Goal: Task Accomplishment & Management: Use online tool/utility

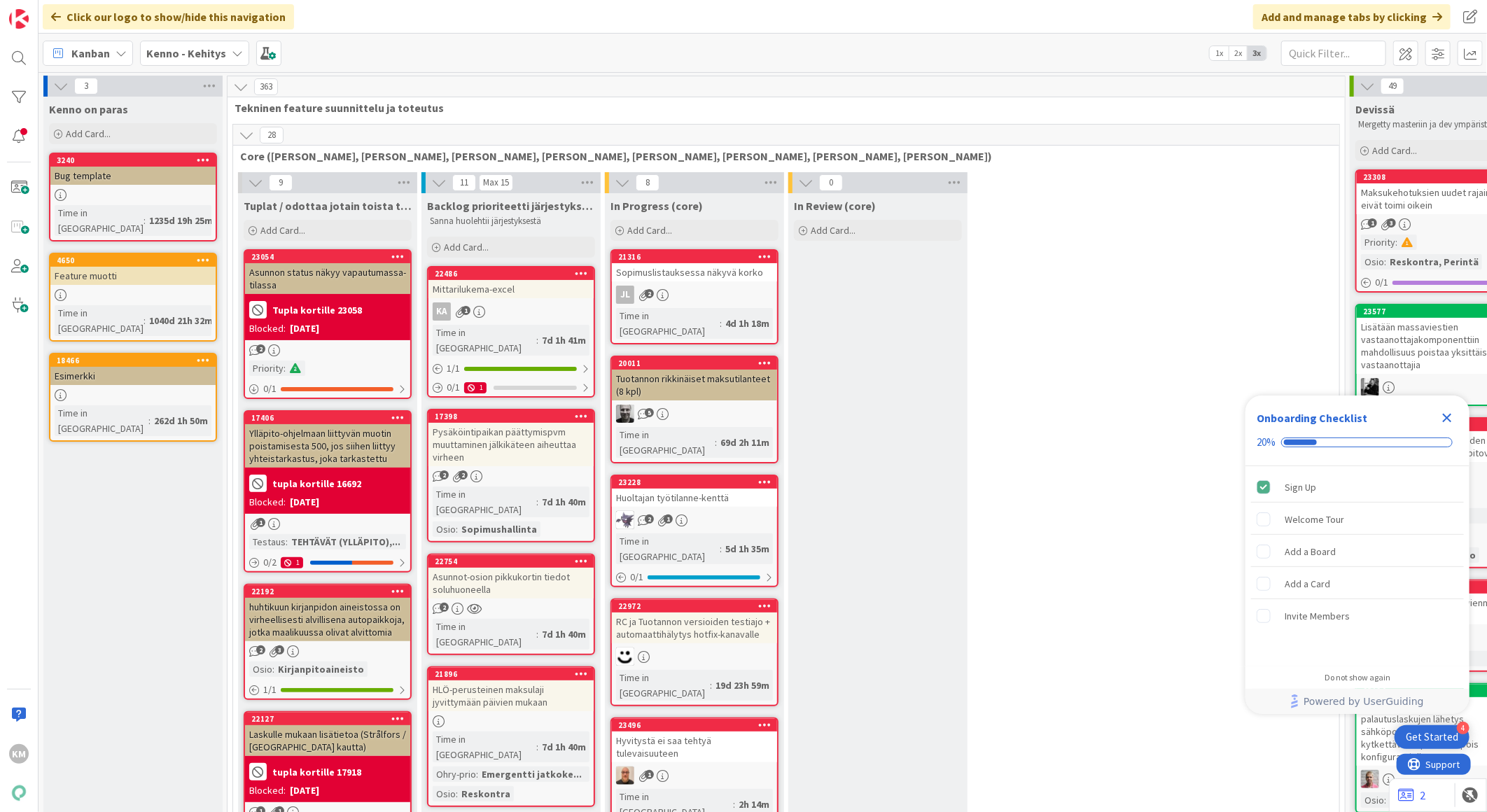
click at [1446, 422] on icon "Close Checklist" at bounding box center [1447, 418] width 17 height 17
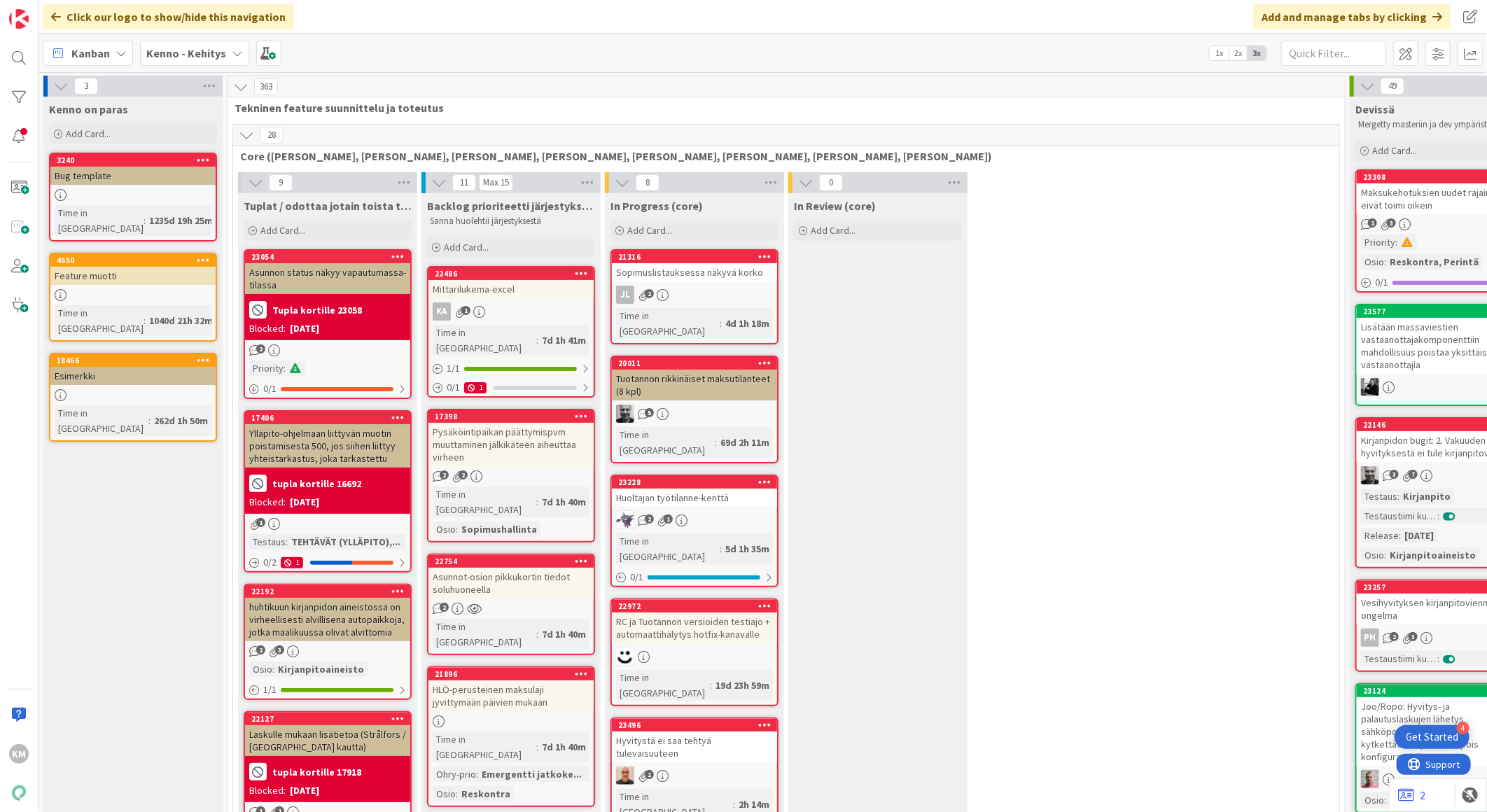
click at [179, 50] on b "Kenno - Kehitys" at bounding box center [185, 53] width 79 height 14
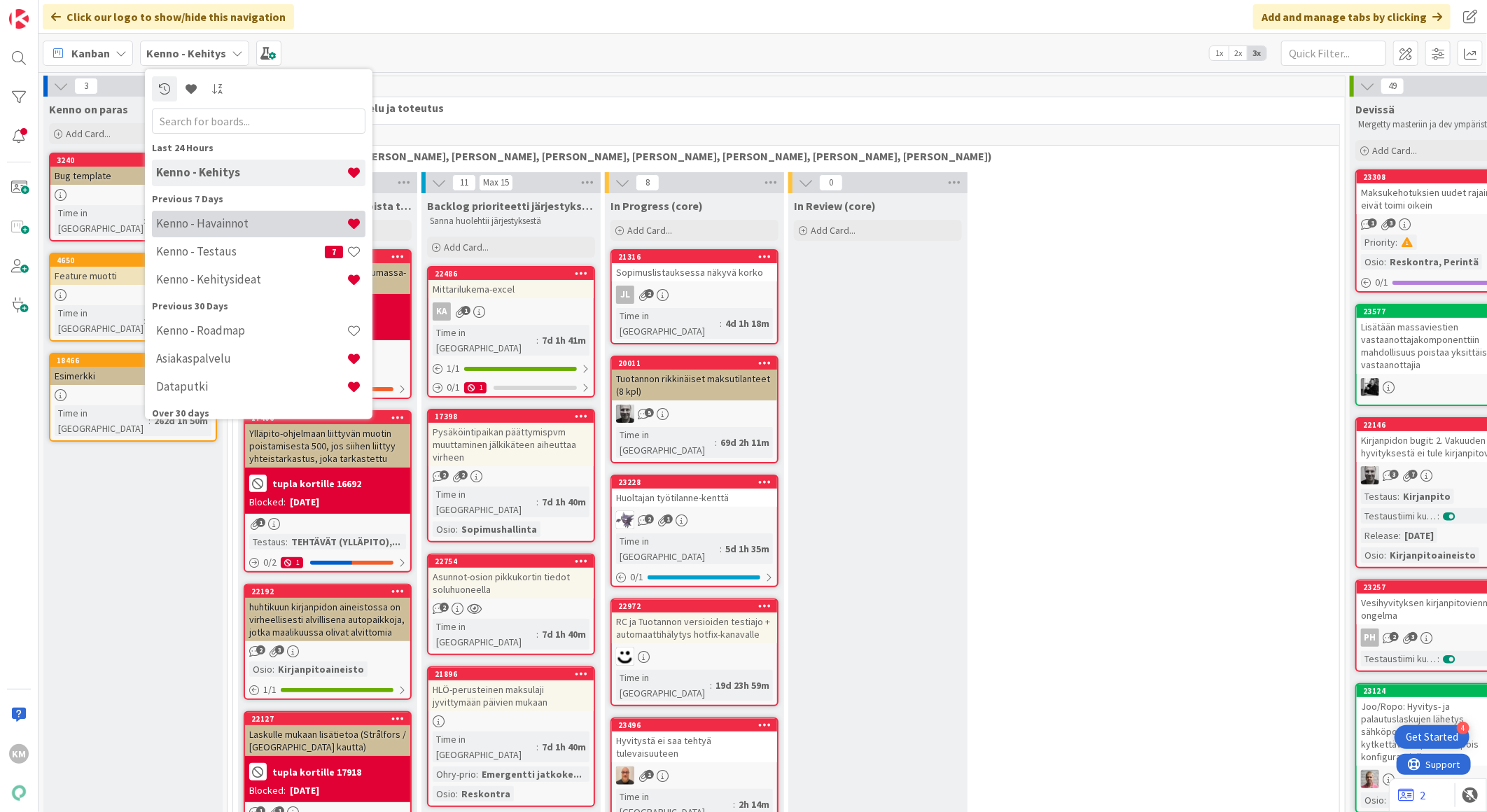
click at [170, 224] on h4 "Kenno - Havainnot" at bounding box center [251, 224] width 190 height 14
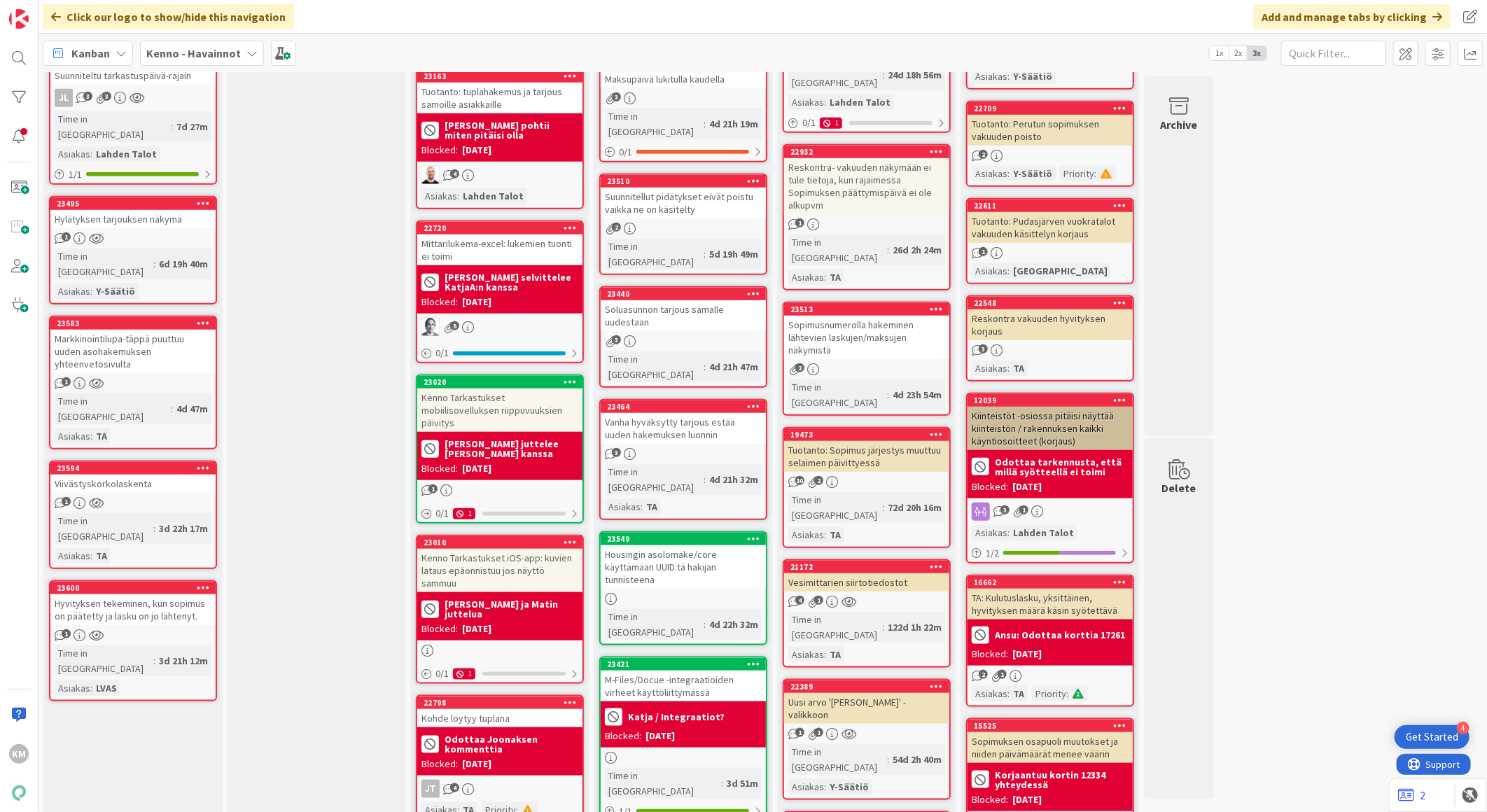
scroll to position [700, 0]
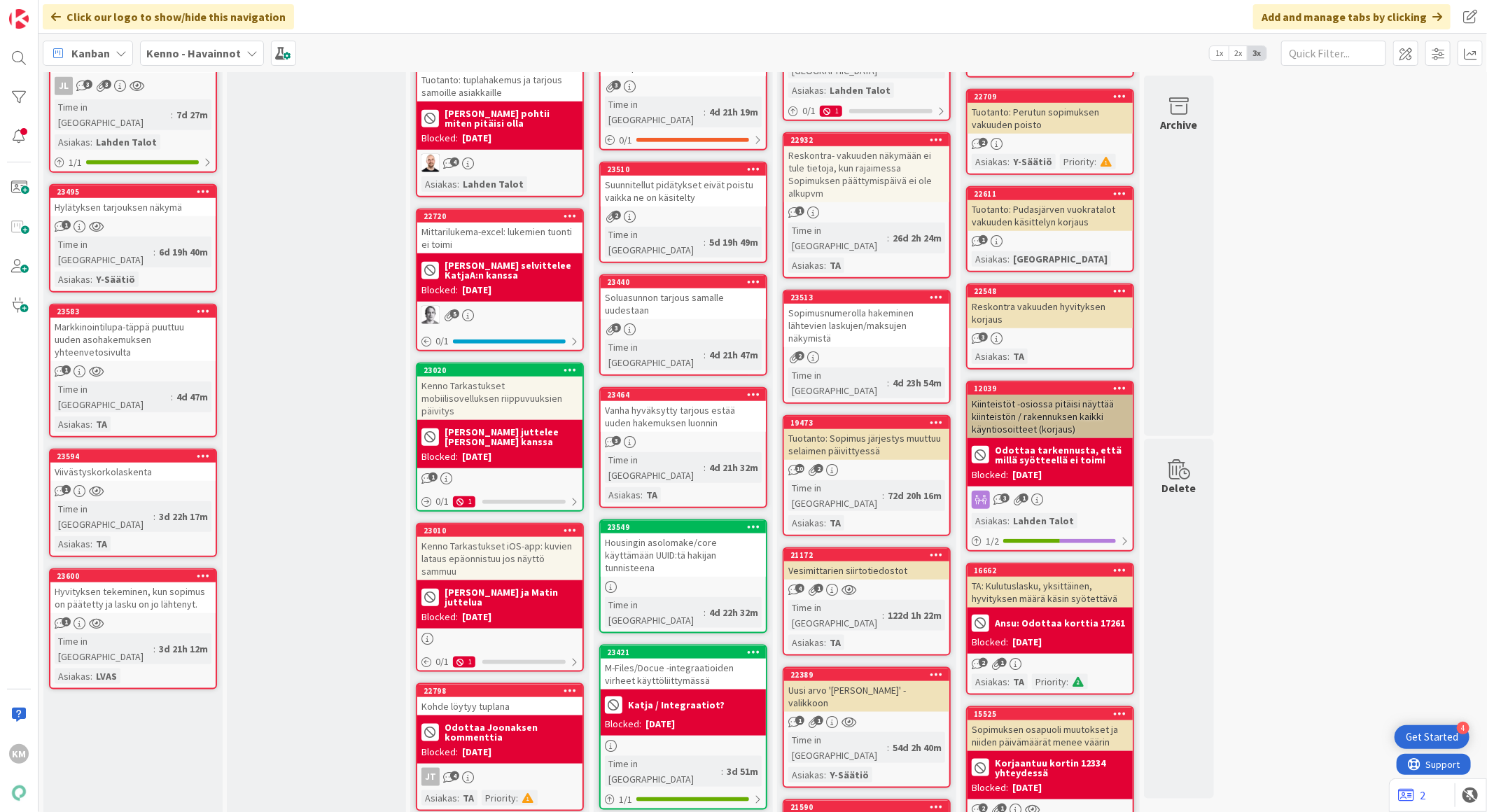
click at [179, 583] on div "Hyvityksen tekeminen, kun sopimus on päätetty ja lasku on jo lähtenyt." at bounding box center [132, 597] width 165 height 30
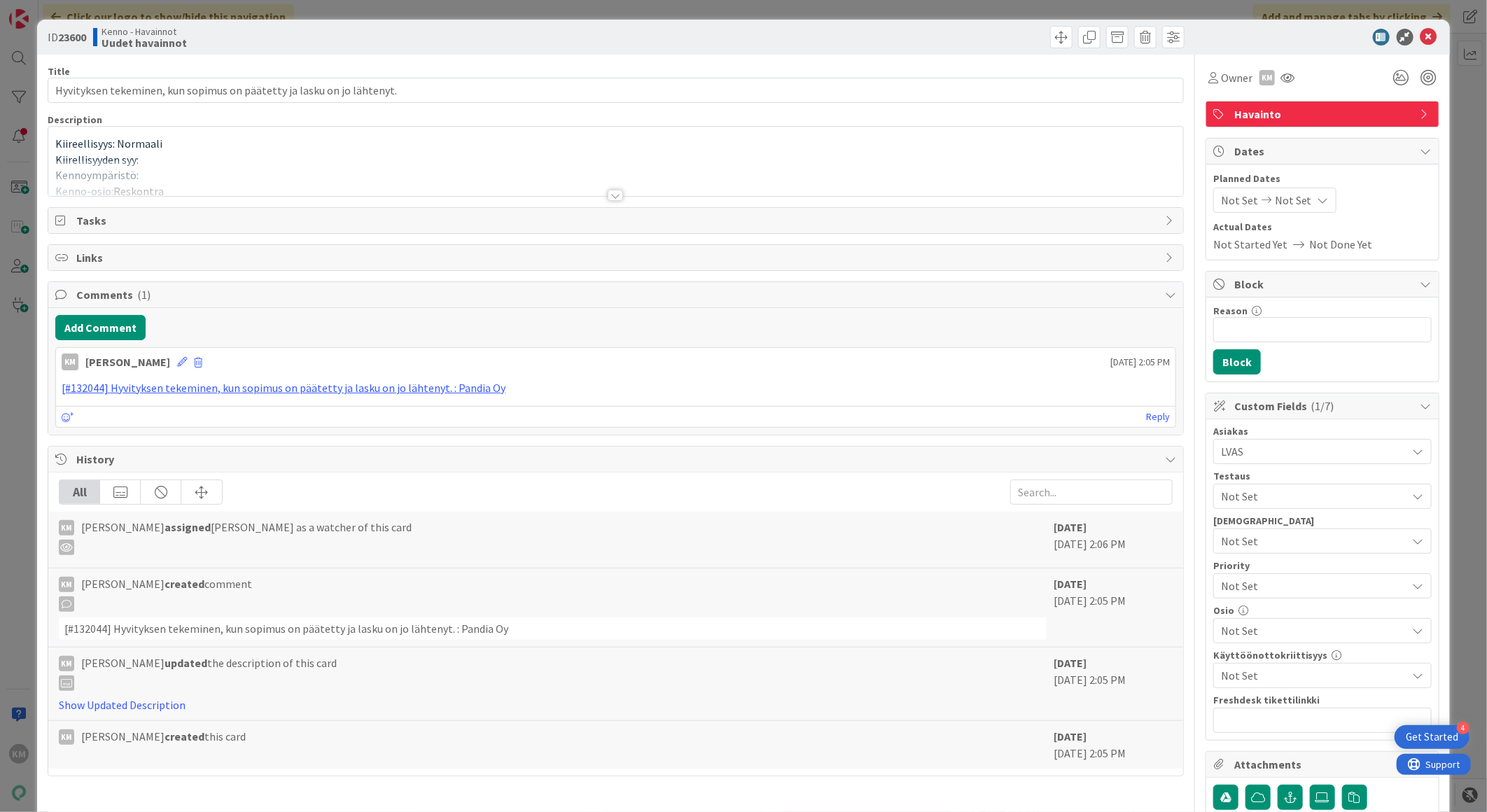
click at [608, 199] on div at bounding box center [616, 194] width 16 height 11
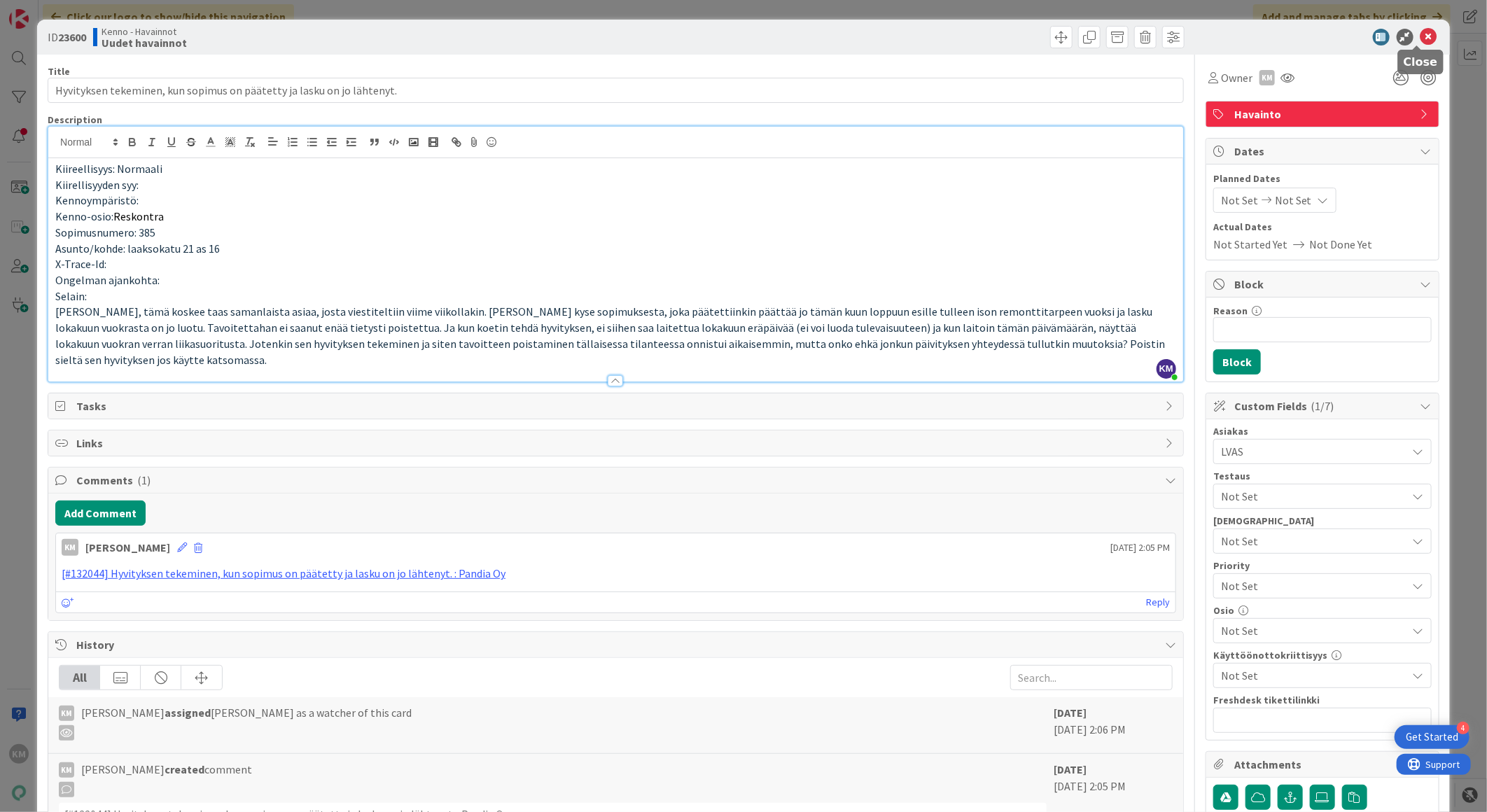
click at [1423, 38] on icon at bounding box center [1428, 36] width 17 height 17
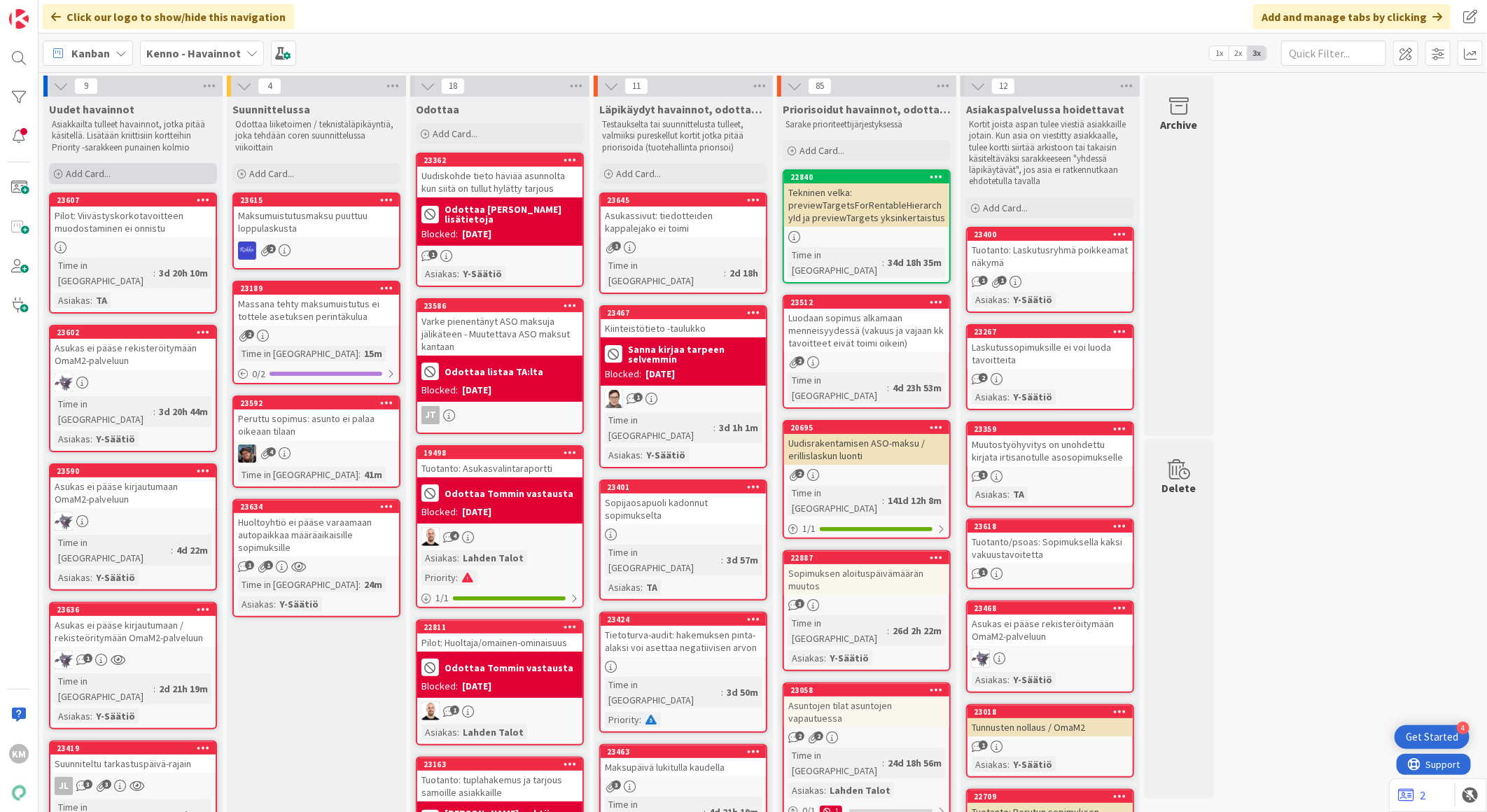
click at [92, 171] on span "Add Card..." at bounding box center [88, 174] width 45 height 13
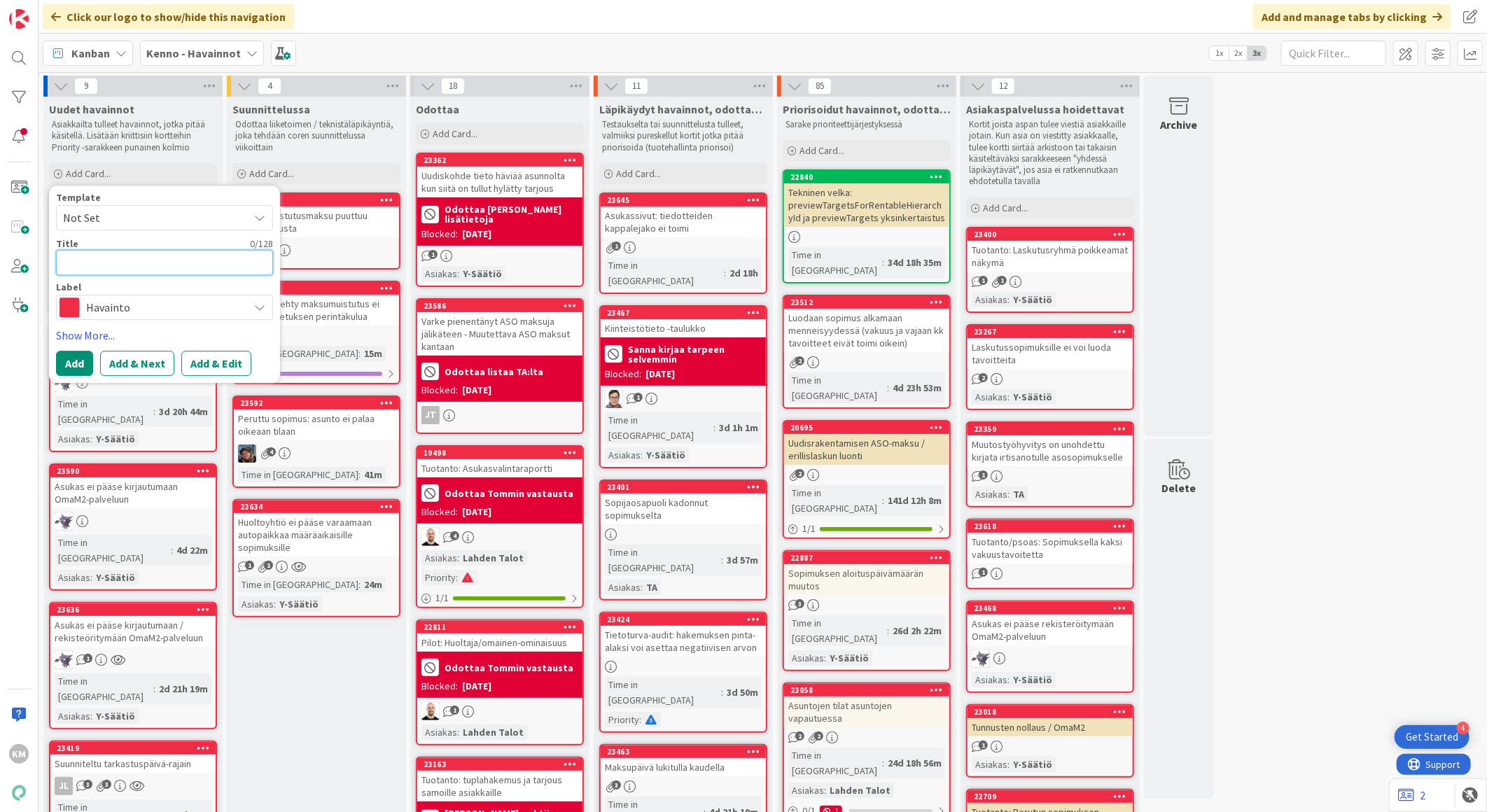
paste textarea "Laskujen massaluonti: jäänyt laskuja luomatta osalta sopimuksilta [DATE]"
type textarea "x"
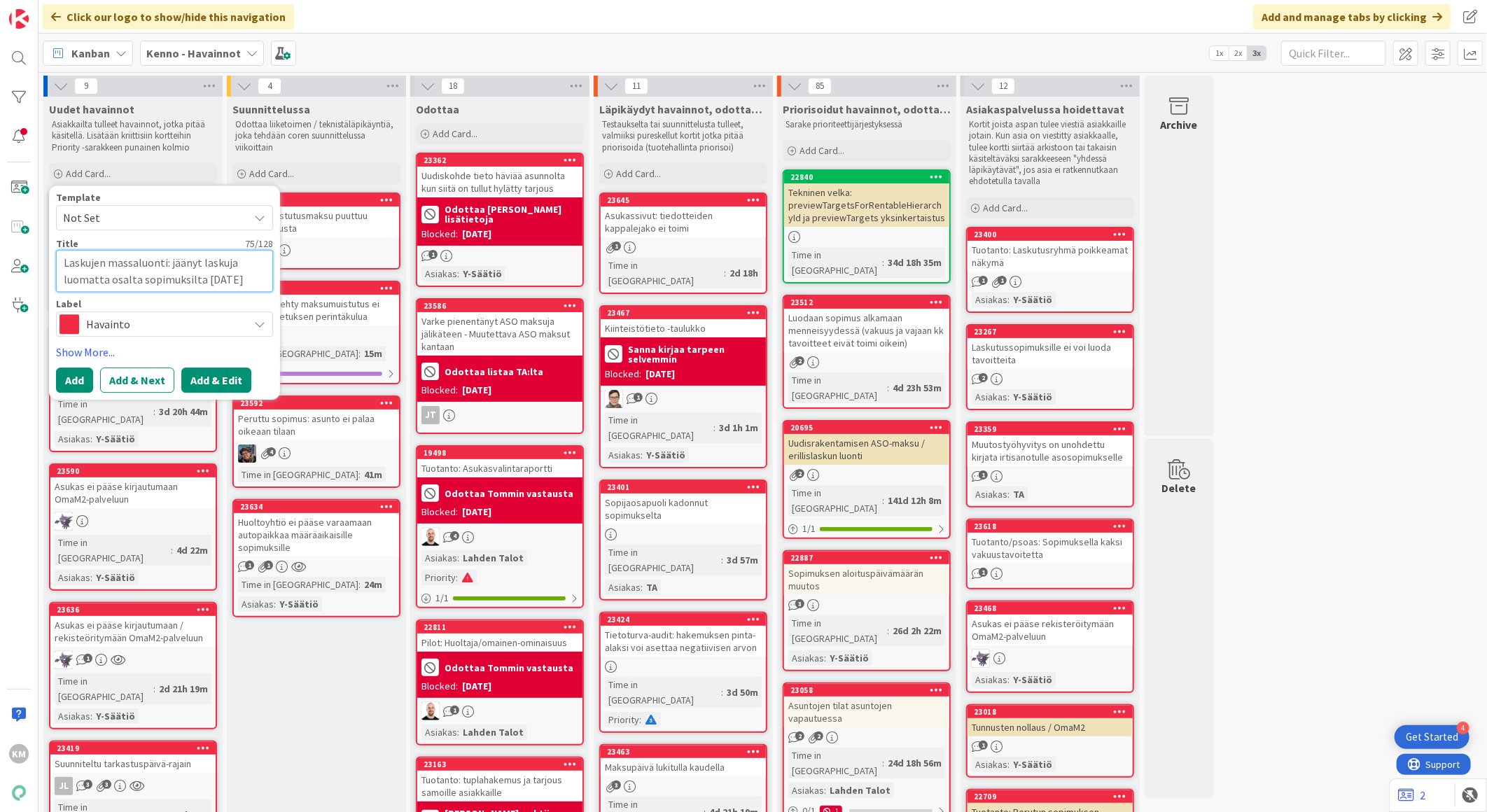
type textarea "Laskujen massaluonti: jäänyt laskuja luomatta osalta sopimuksilta [DATE]"
click at [218, 379] on button "Add & Edit" at bounding box center [216, 381] width 70 height 25
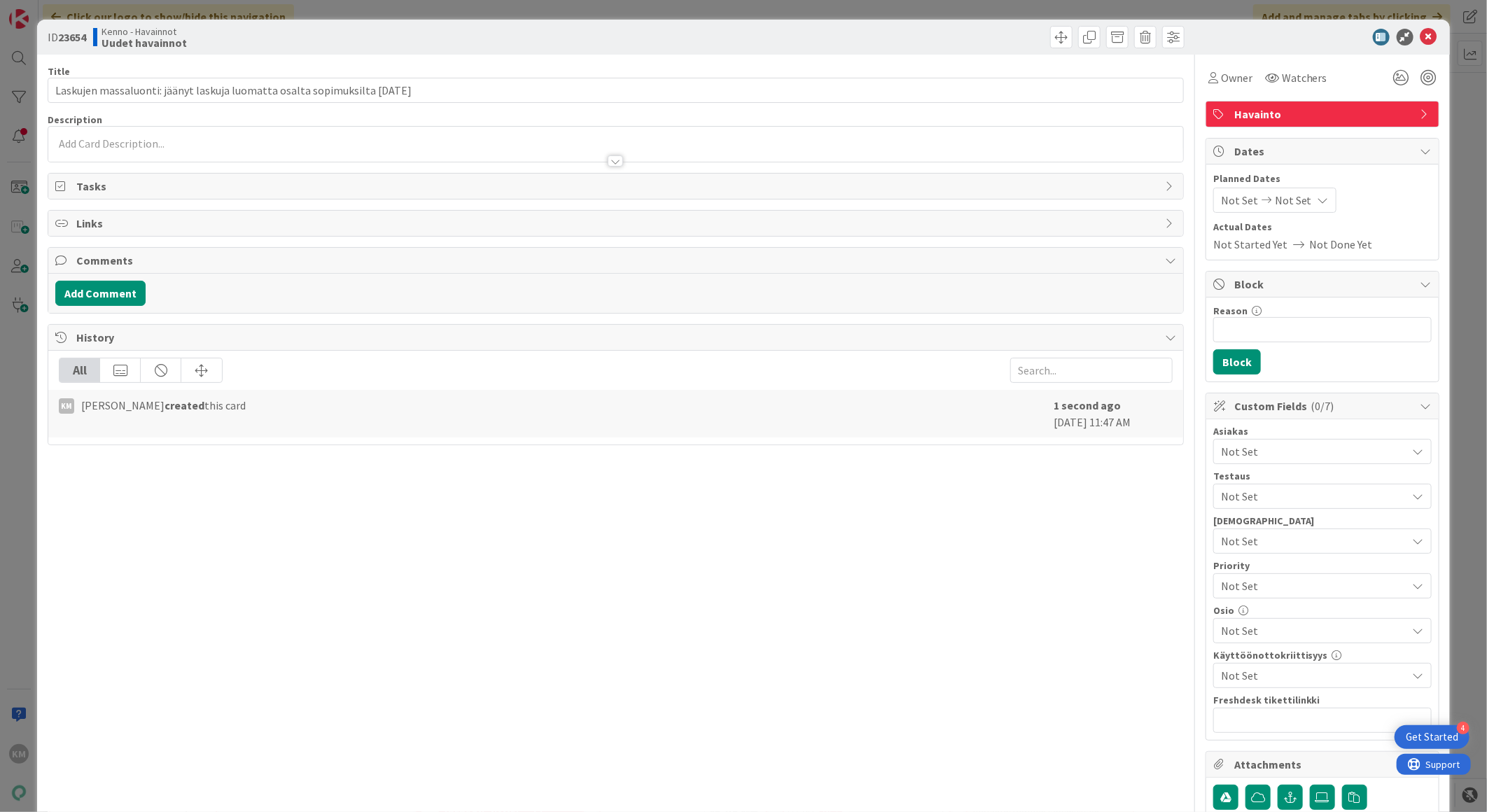
click at [92, 138] on div at bounding box center [615, 144] width 1135 height 35
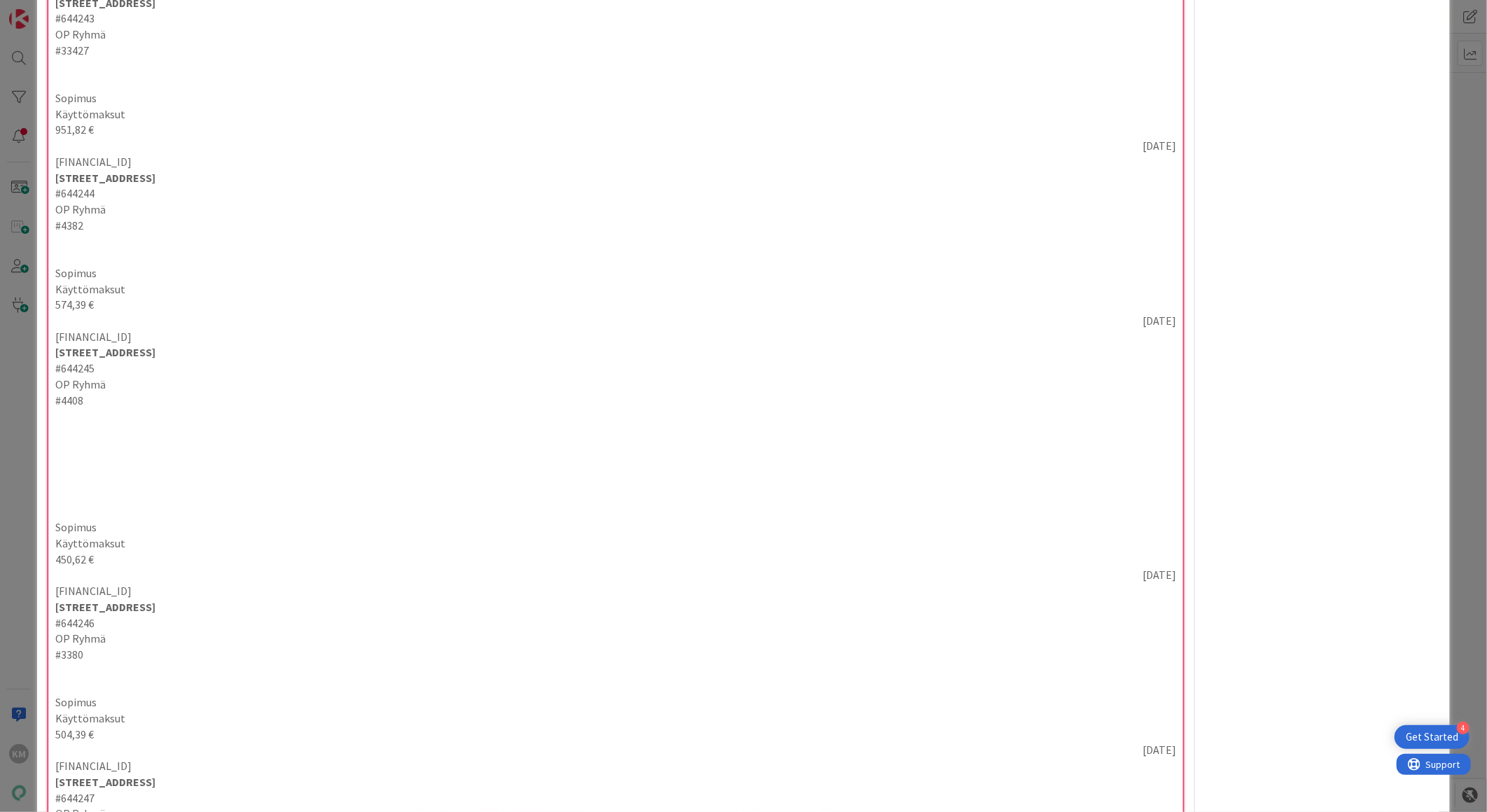
scroll to position [19300, 0]
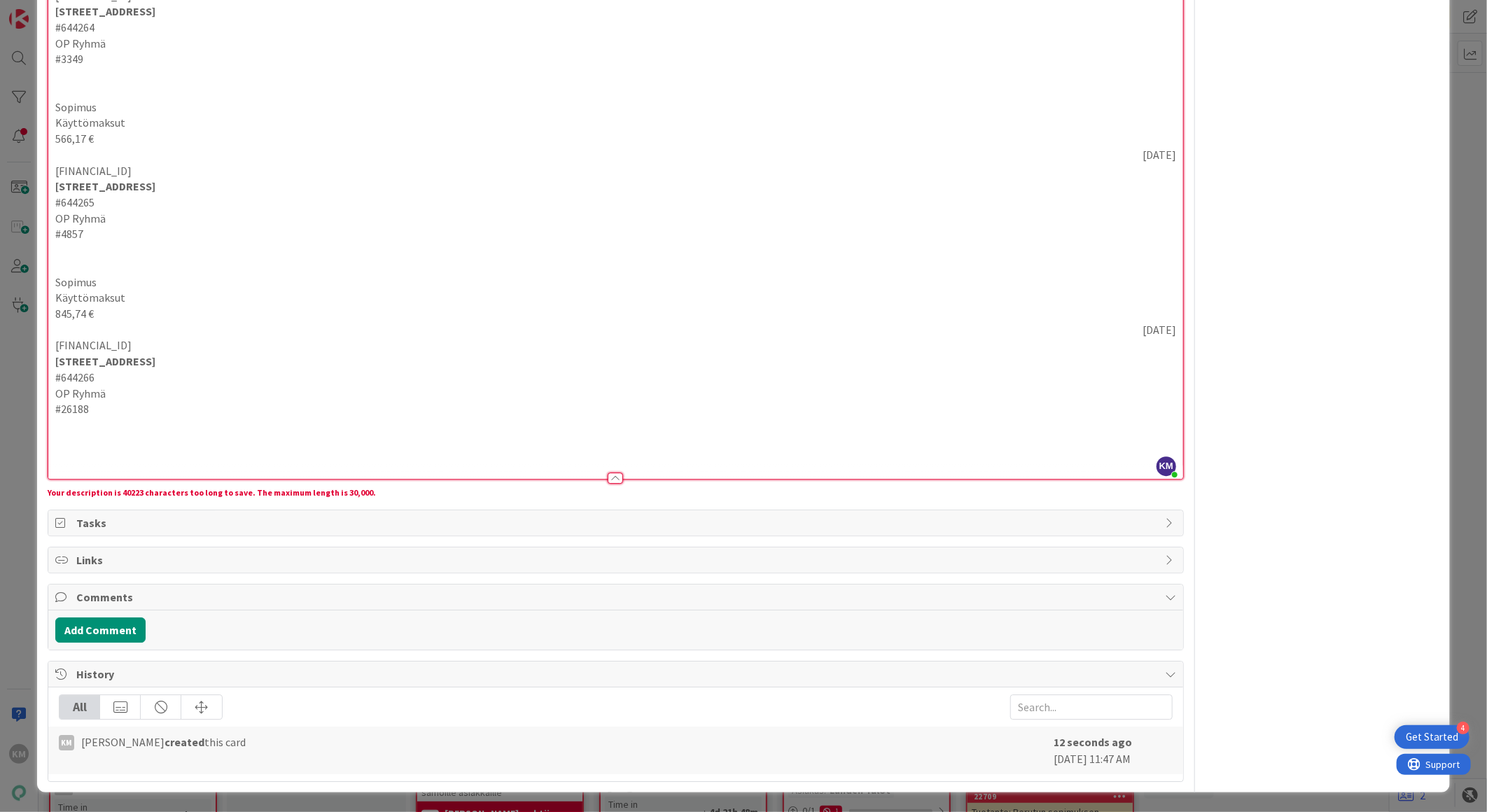
click at [95, 439] on p at bounding box center [615, 441] width 1121 height 16
click at [107, 622] on button "Add Comment" at bounding box center [100, 631] width 90 height 25
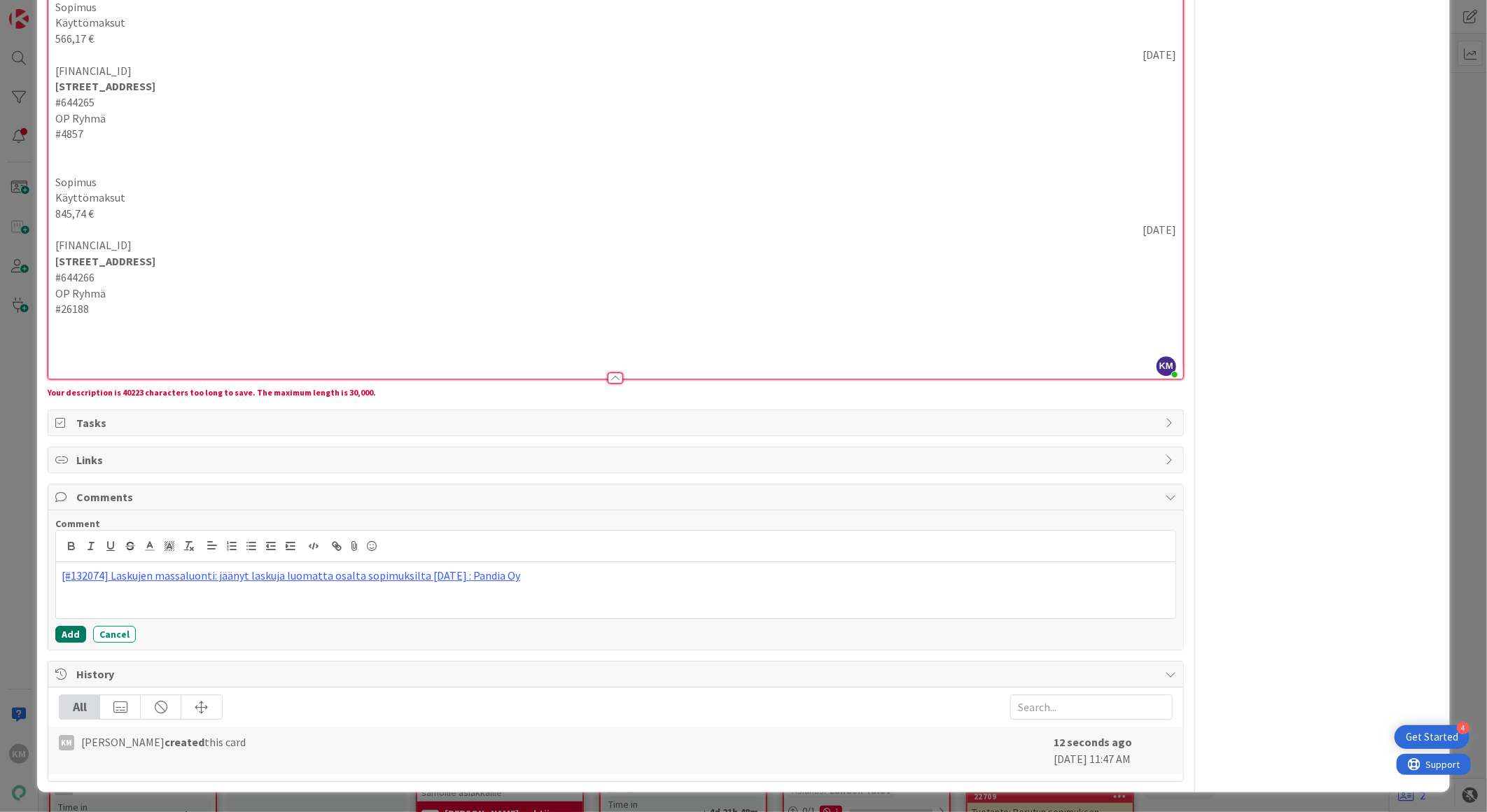
click at [71, 642] on button "Add" at bounding box center [70, 634] width 30 height 17
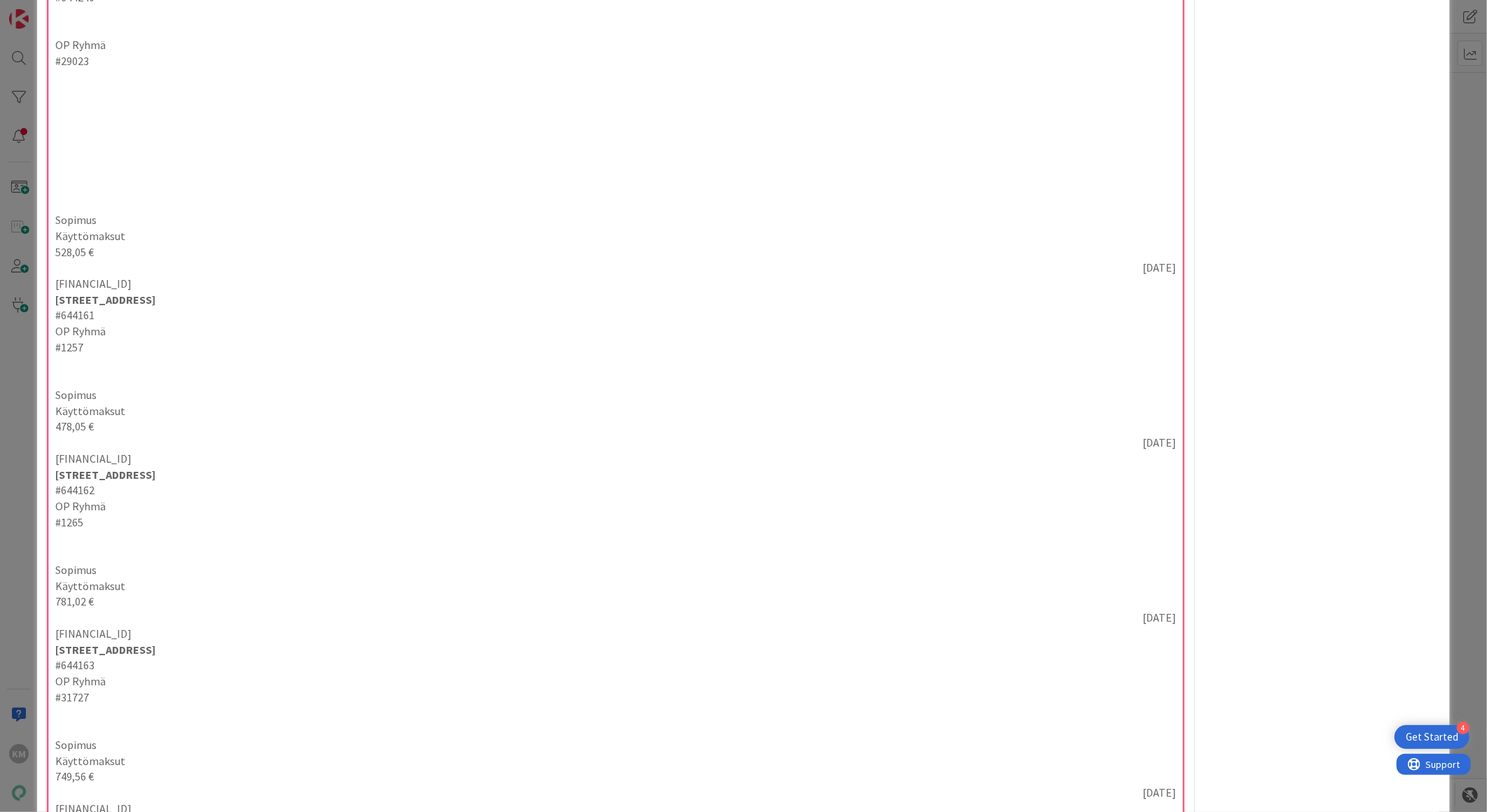
scroll to position [1798, 0]
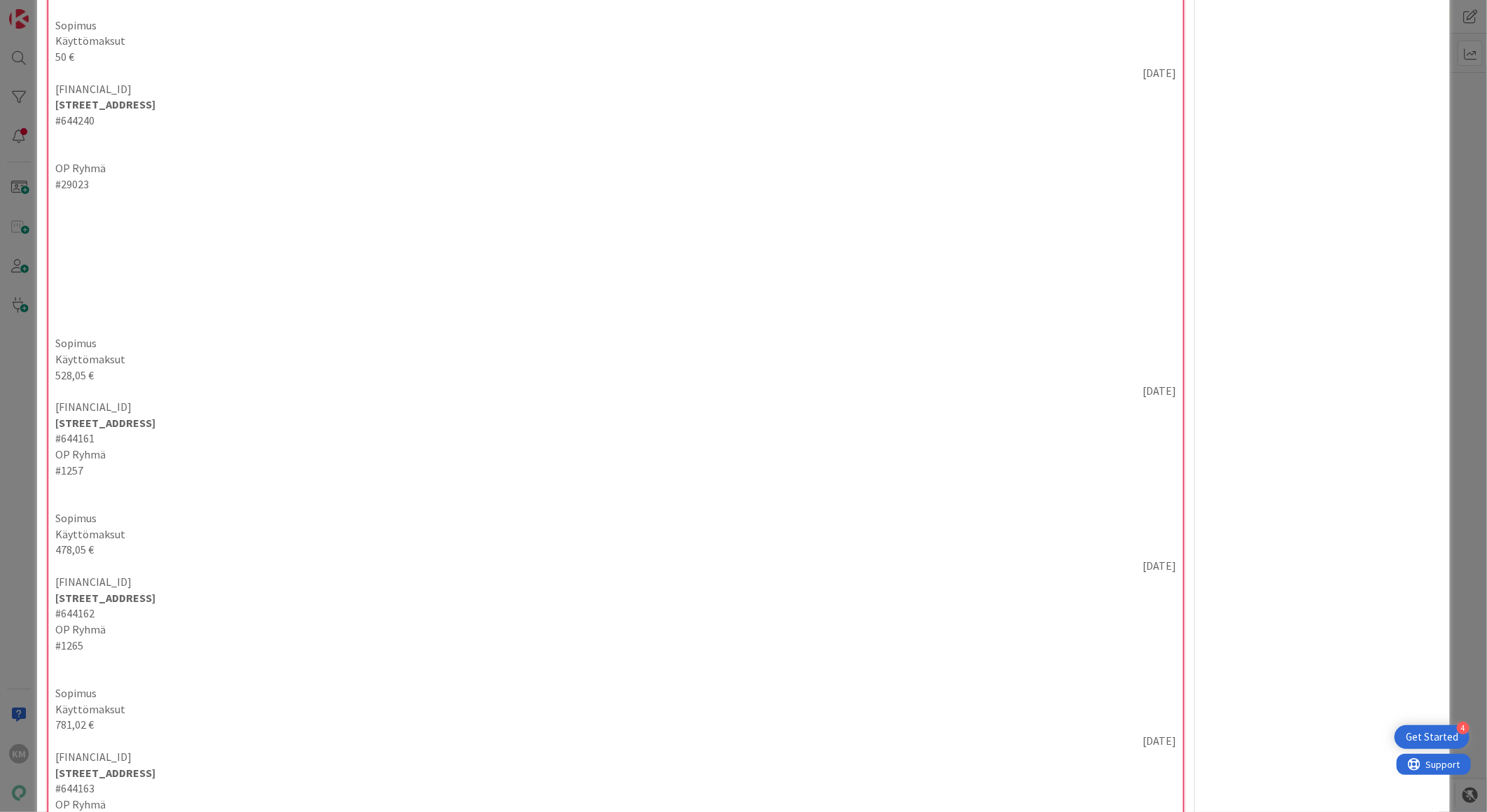
drag, startPoint x: 1474, startPoint y: 104, endPoint x: 1480, endPoint y: 35, distance: 69.3
click at [1480, 35] on div "ID 23654 Kenno - Havainnot Uudet havainnot Title 75 / 128 Laskujen massaluonti:…" at bounding box center [744, 406] width 1487 height 812
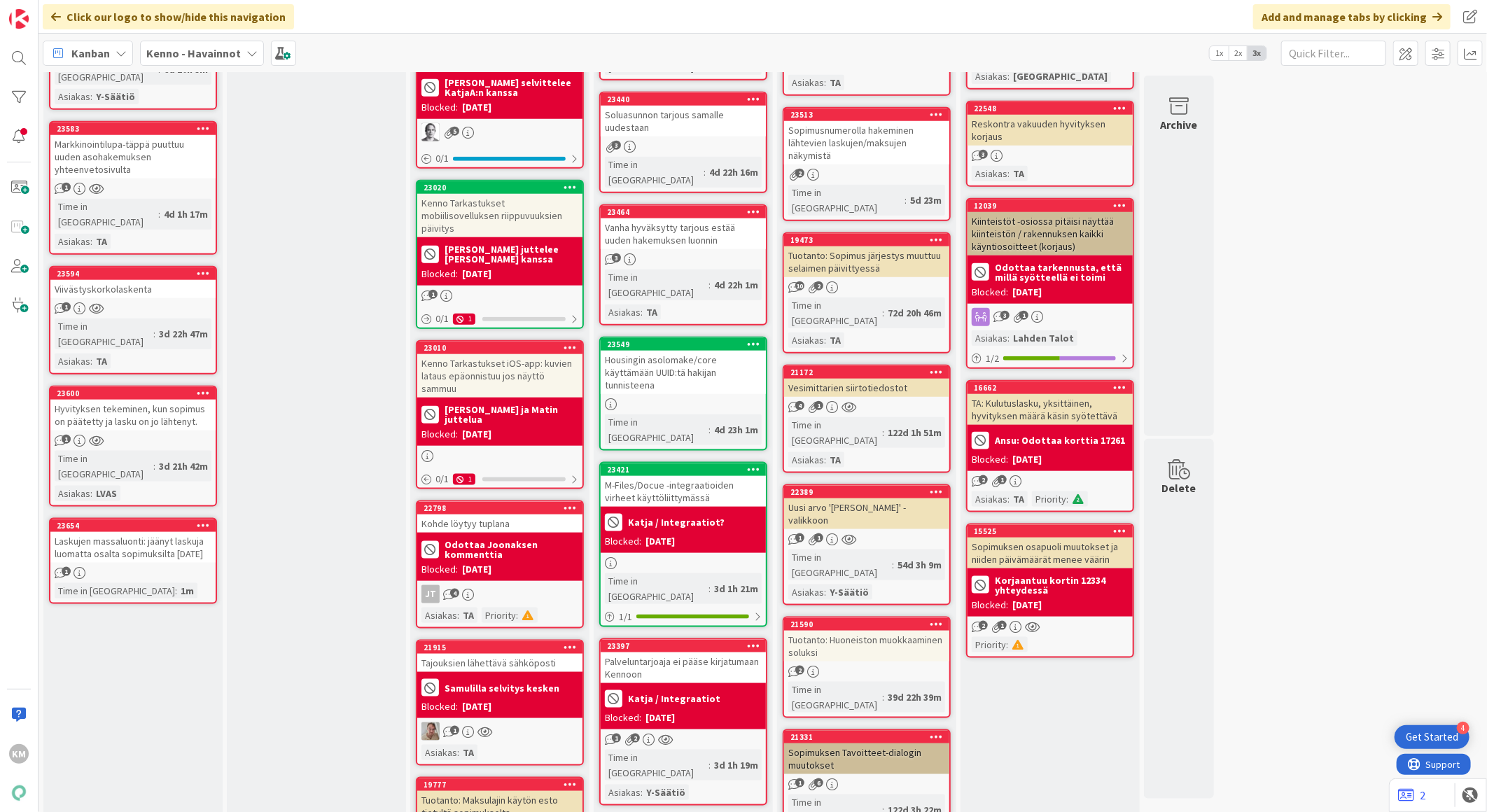
scroll to position [855, 0]
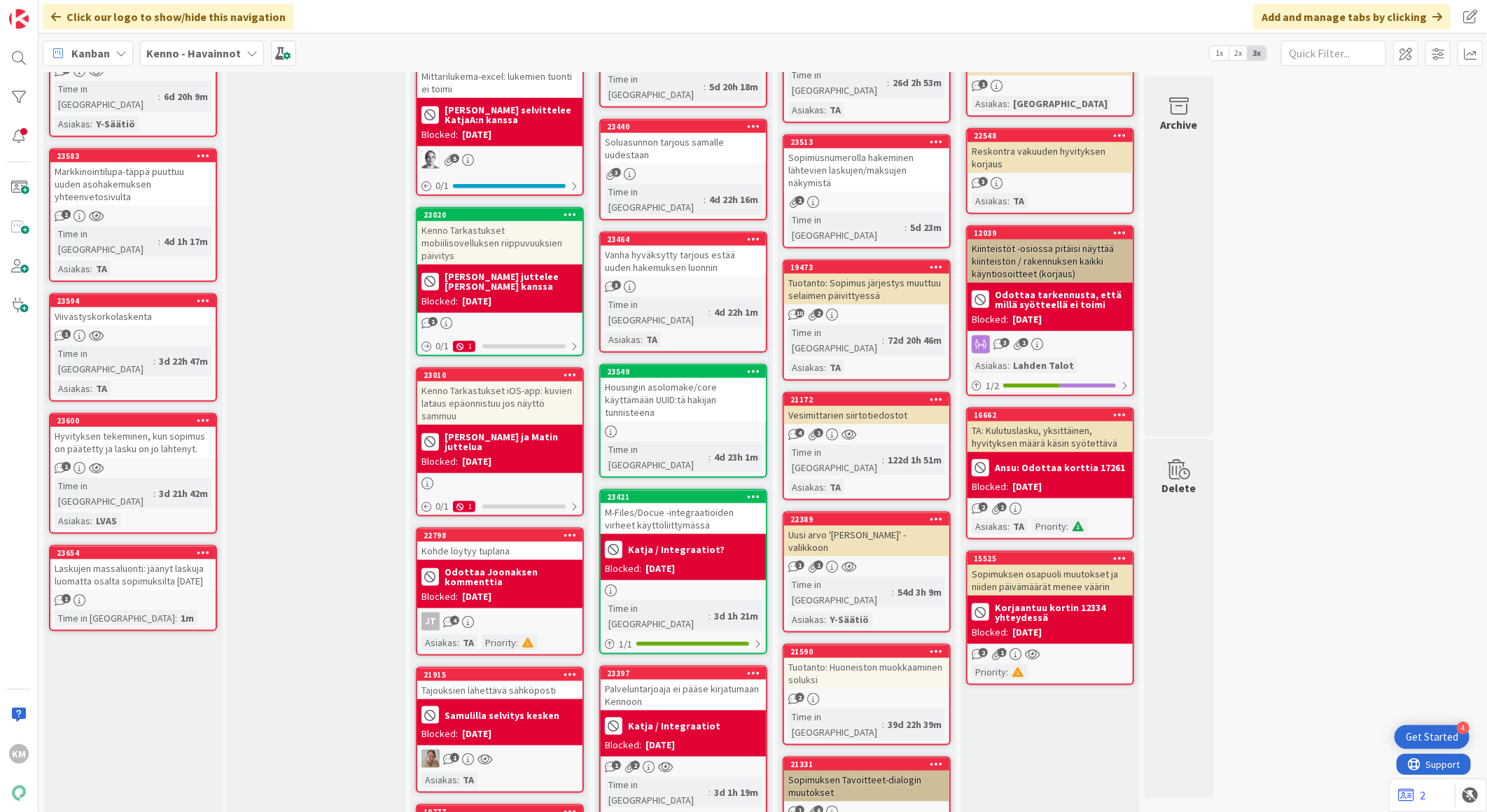
click at [151, 559] on div "Laskujen massaluonti: jäänyt laskuja luomatta osalta sopimuksilta [DATE]" at bounding box center [132, 574] width 165 height 30
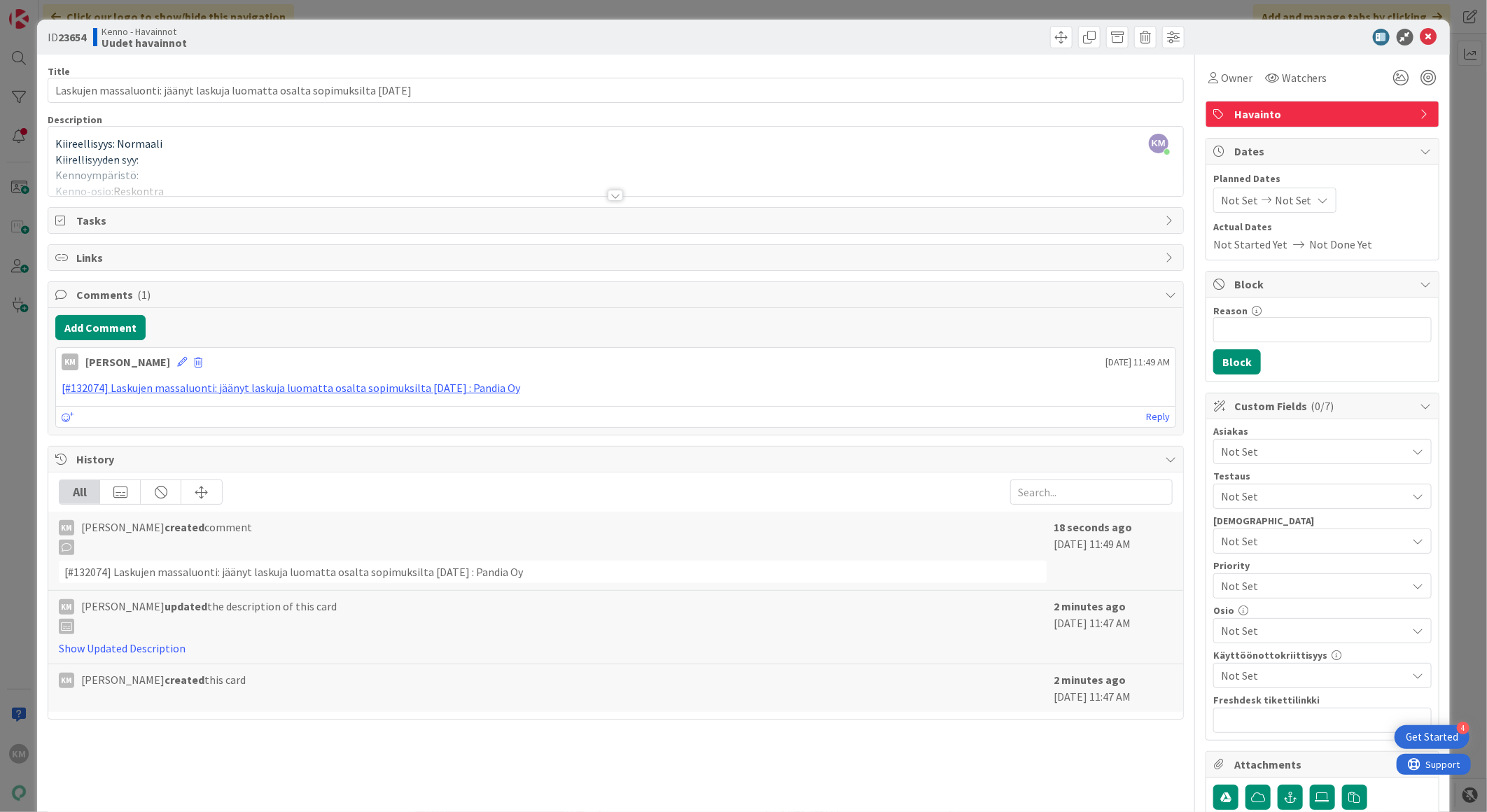
click at [199, 170] on div at bounding box center [615, 178] width 1135 height 35
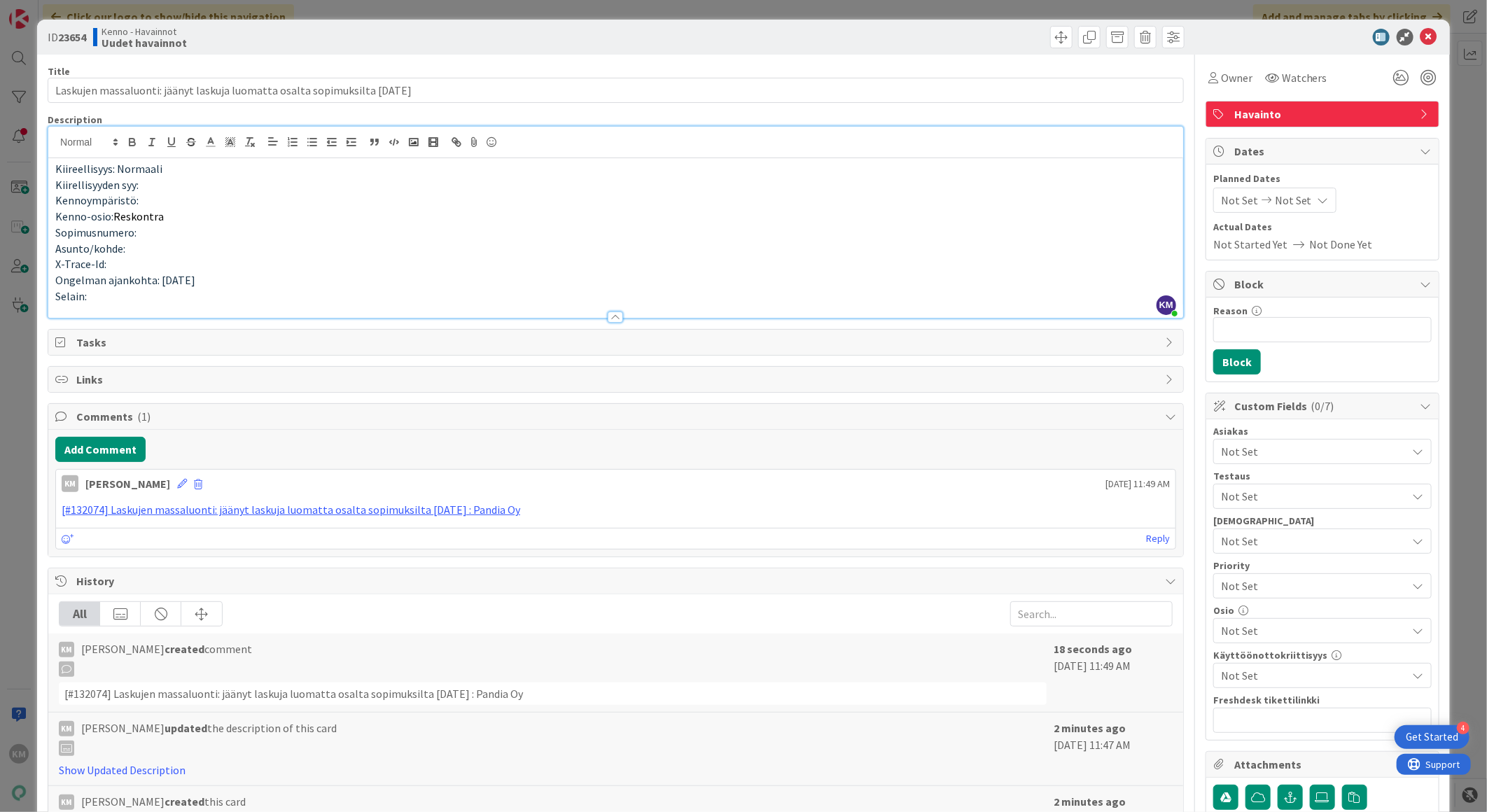
click at [614, 320] on div at bounding box center [616, 317] width 16 height 11
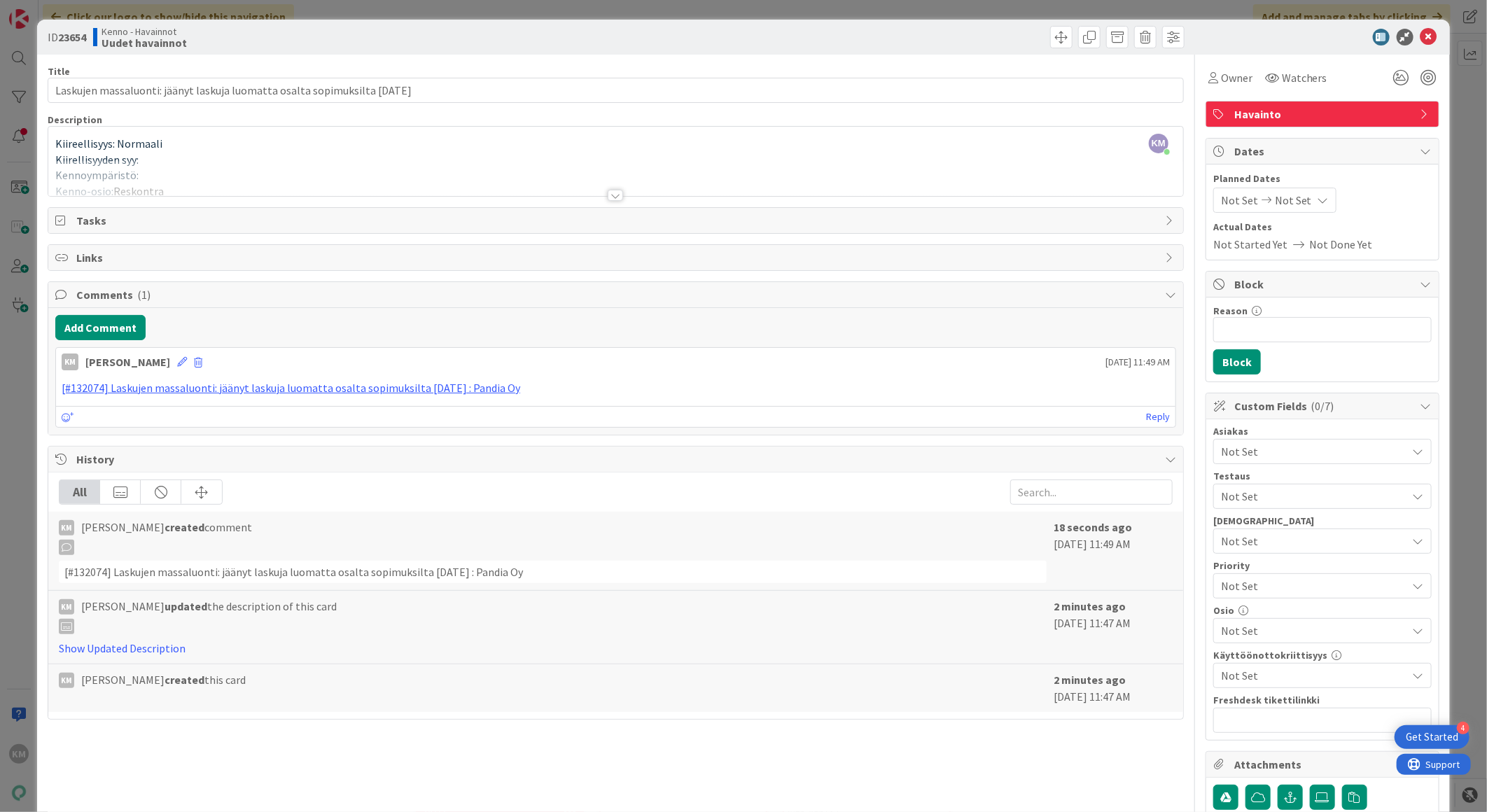
click at [608, 197] on div at bounding box center [616, 194] width 16 height 11
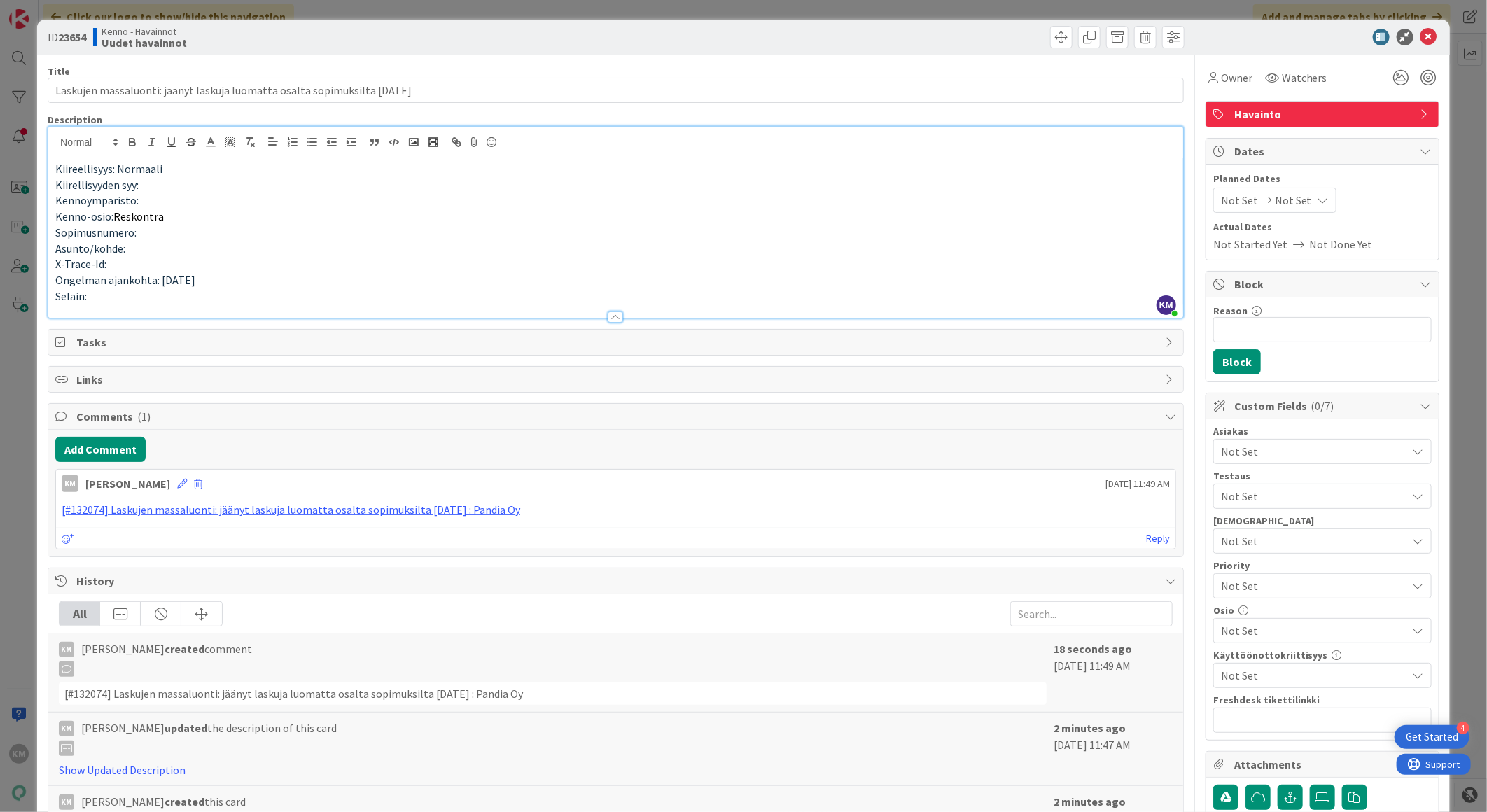
click at [117, 307] on div at bounding box center [615, 310] width 1135 height 15
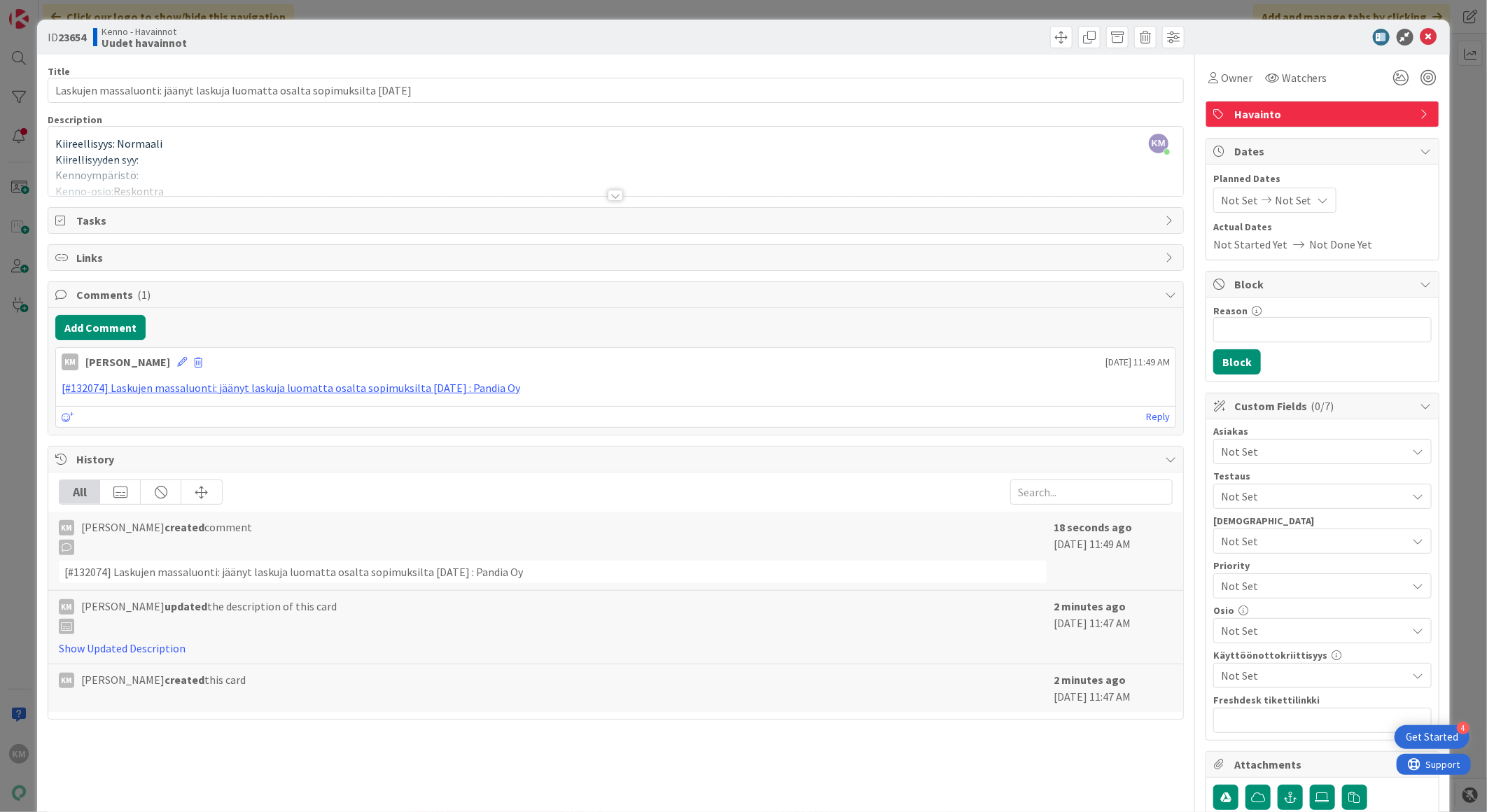
click at [613, 194] on div at bounding box center [616, 194] width 16 height 11
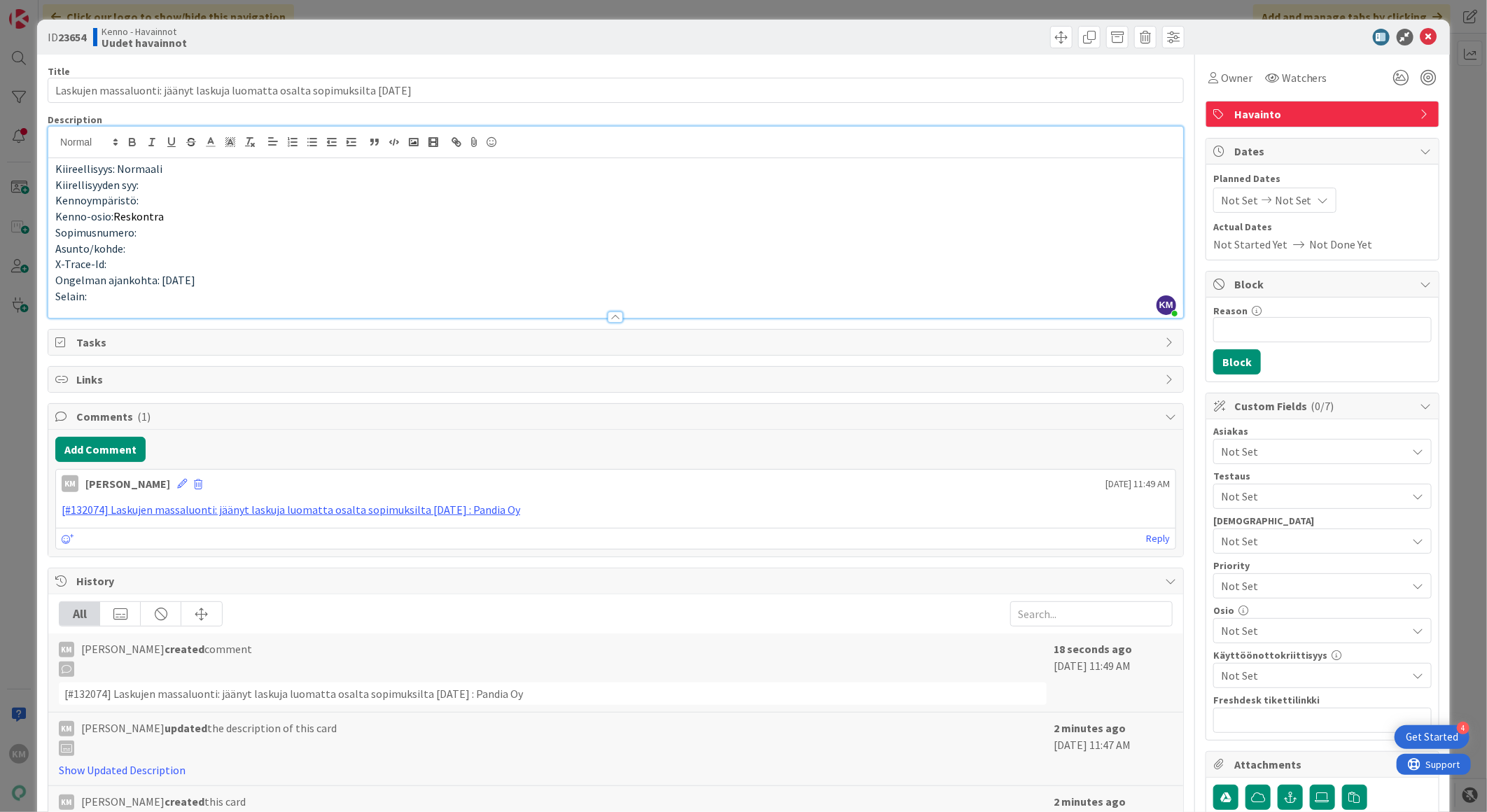
click at [123, 297] on p "Selain:" at bounding box center [615, 296] width 1121 height 16
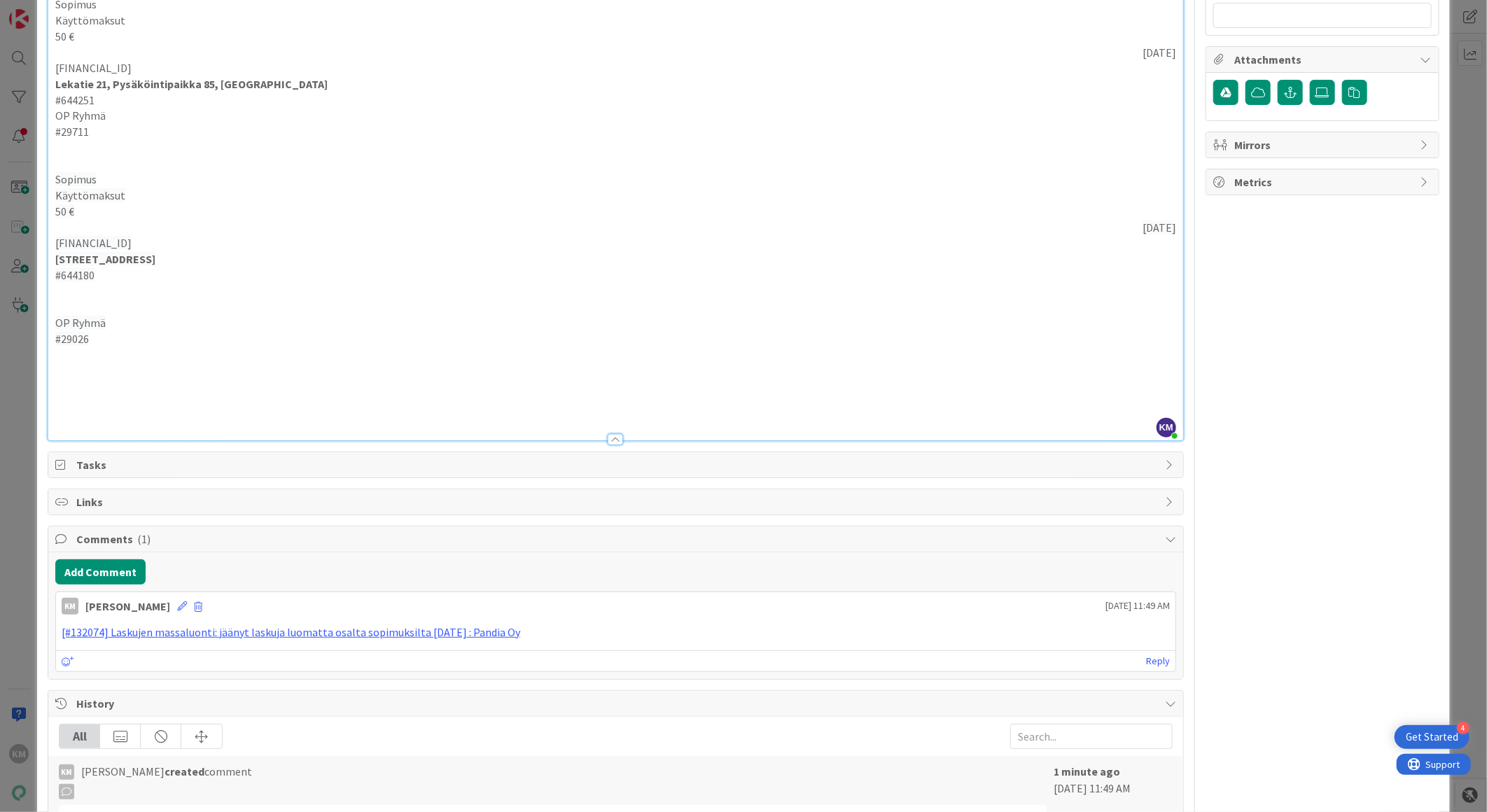
scroll to position [760, 0]
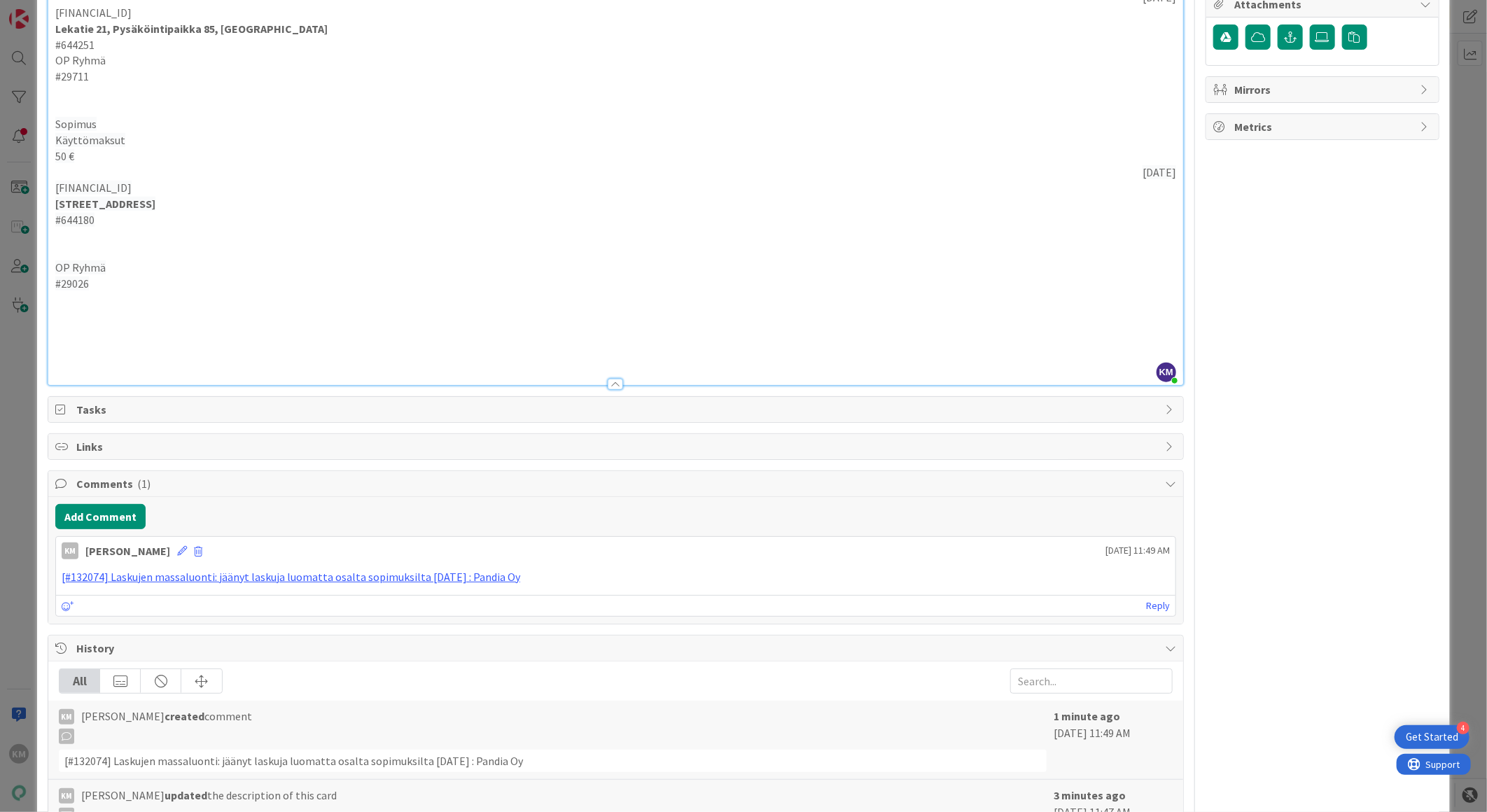
click at [110, 339] on p at bounding box center [615, 331] width 1121 height 16
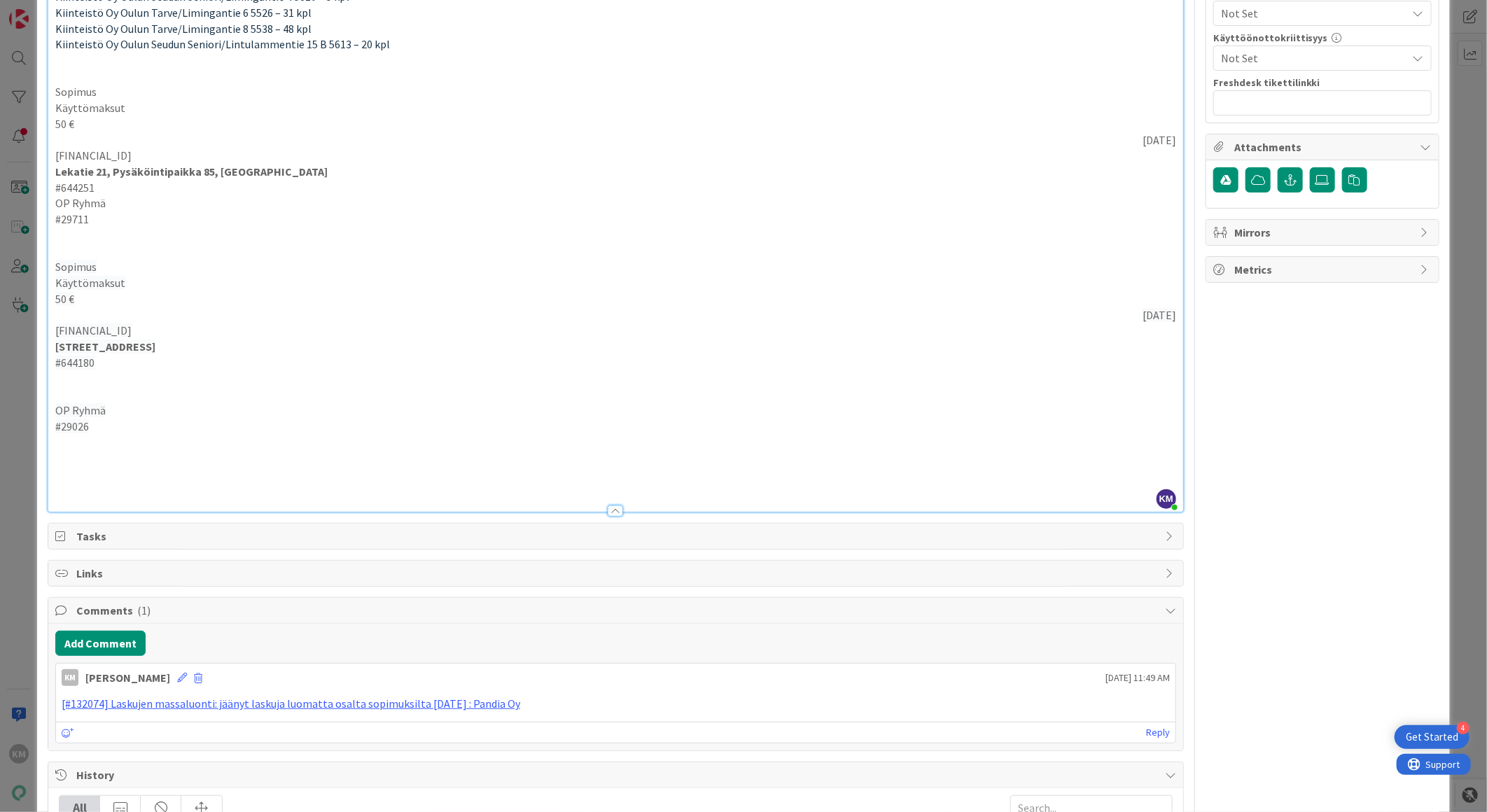
scroll to position [605, 0]
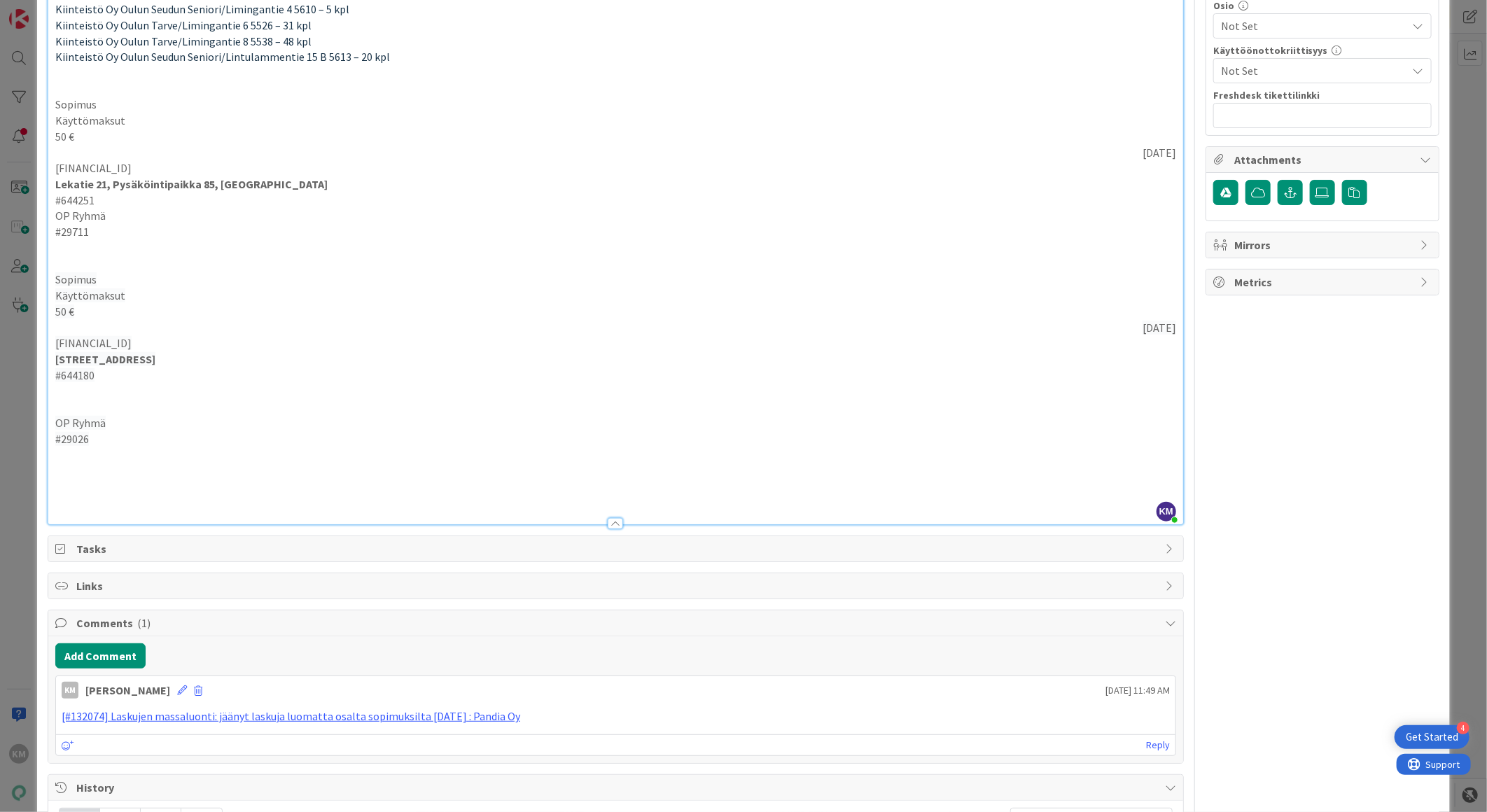
click at [402, 65] on p "Kiinteistö Oy Oulun Seudun Seniori/Lintulammentie 15 B 5613 – 20 kpl" at bounding box center [615, 57] width 1121 height 16
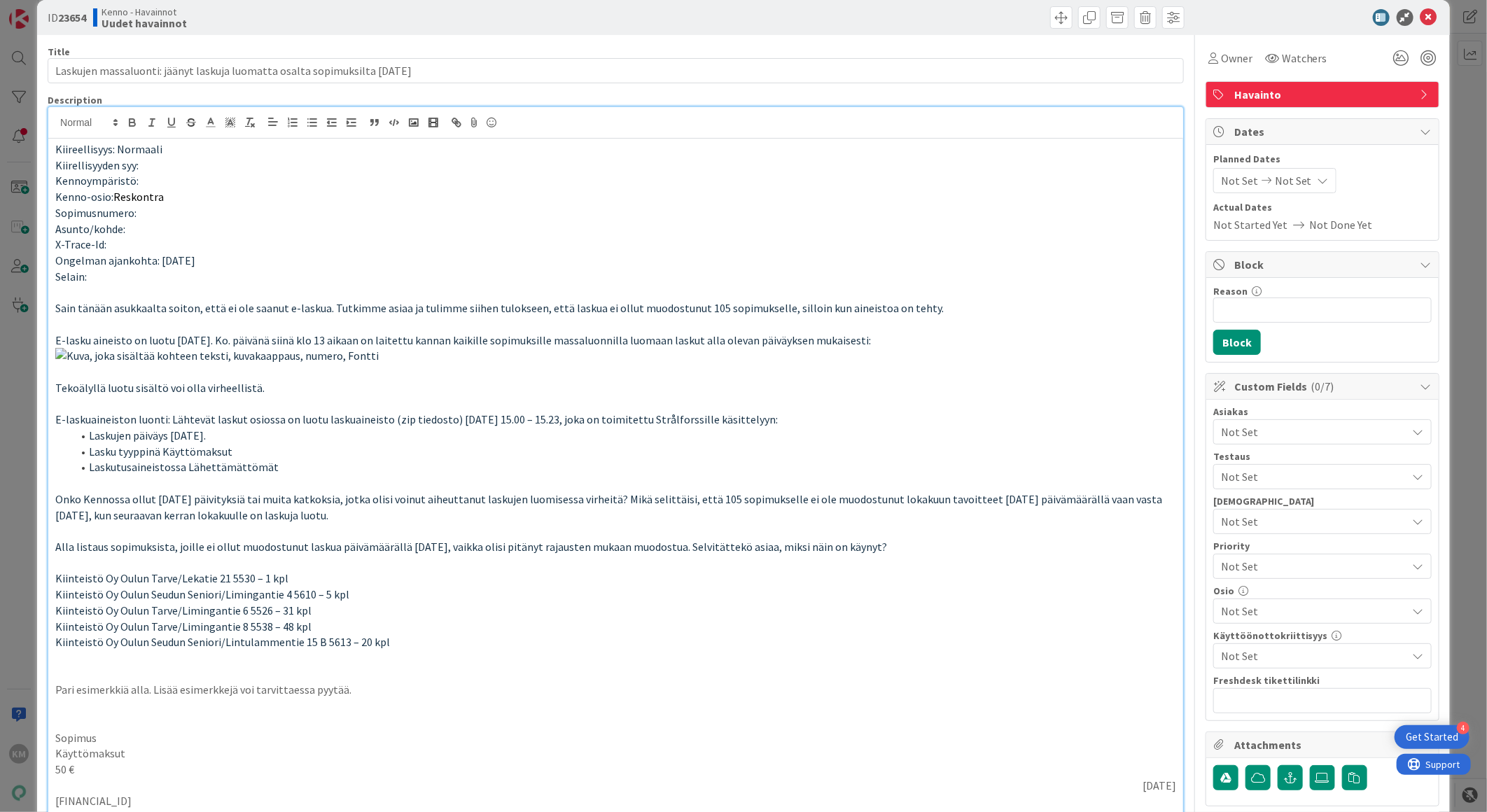
scroll to position [0, 0]
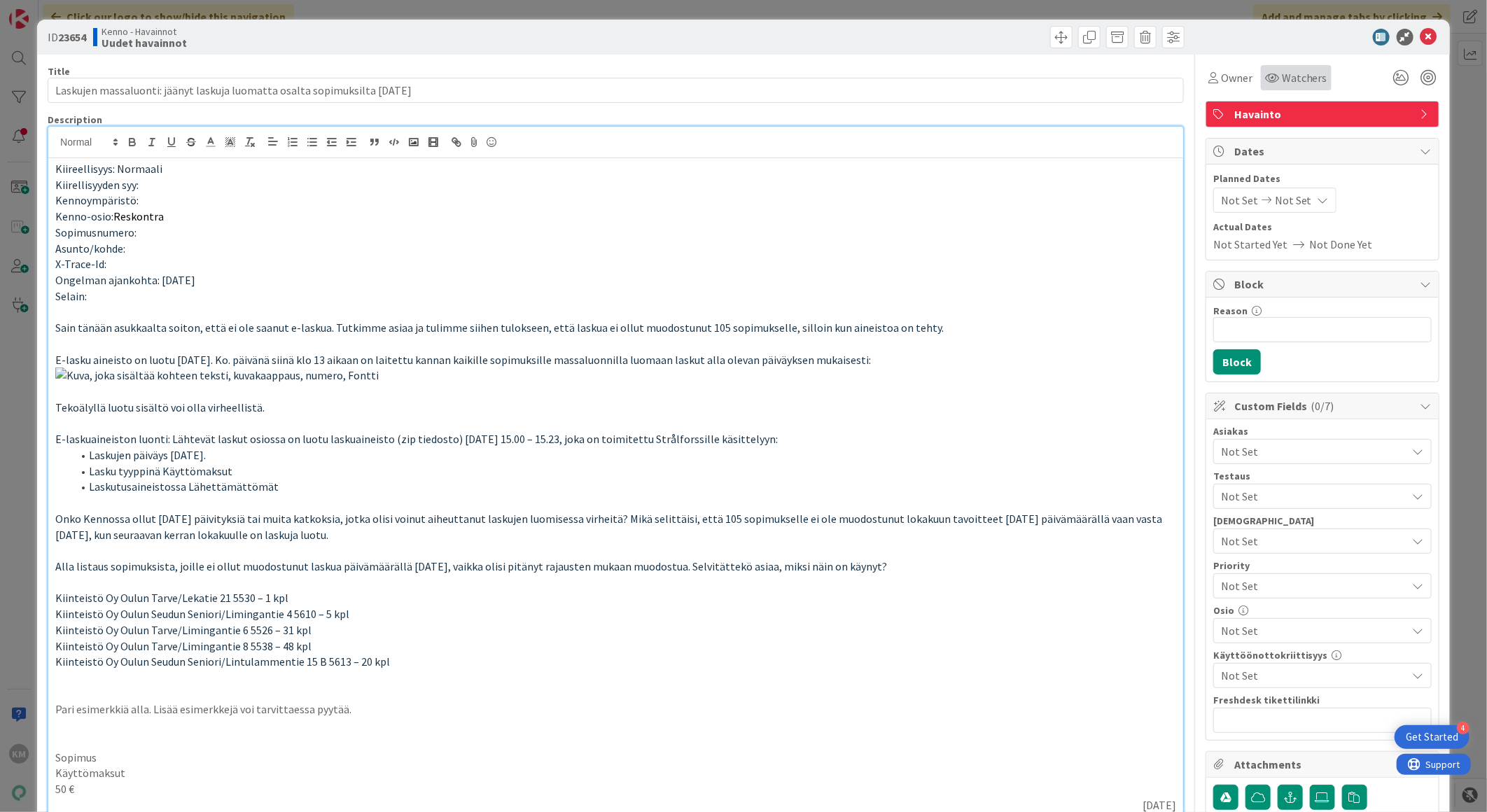
click at [1294, 74] on span "Watchers" at bounding box center [1305, 77] width 45 height 17
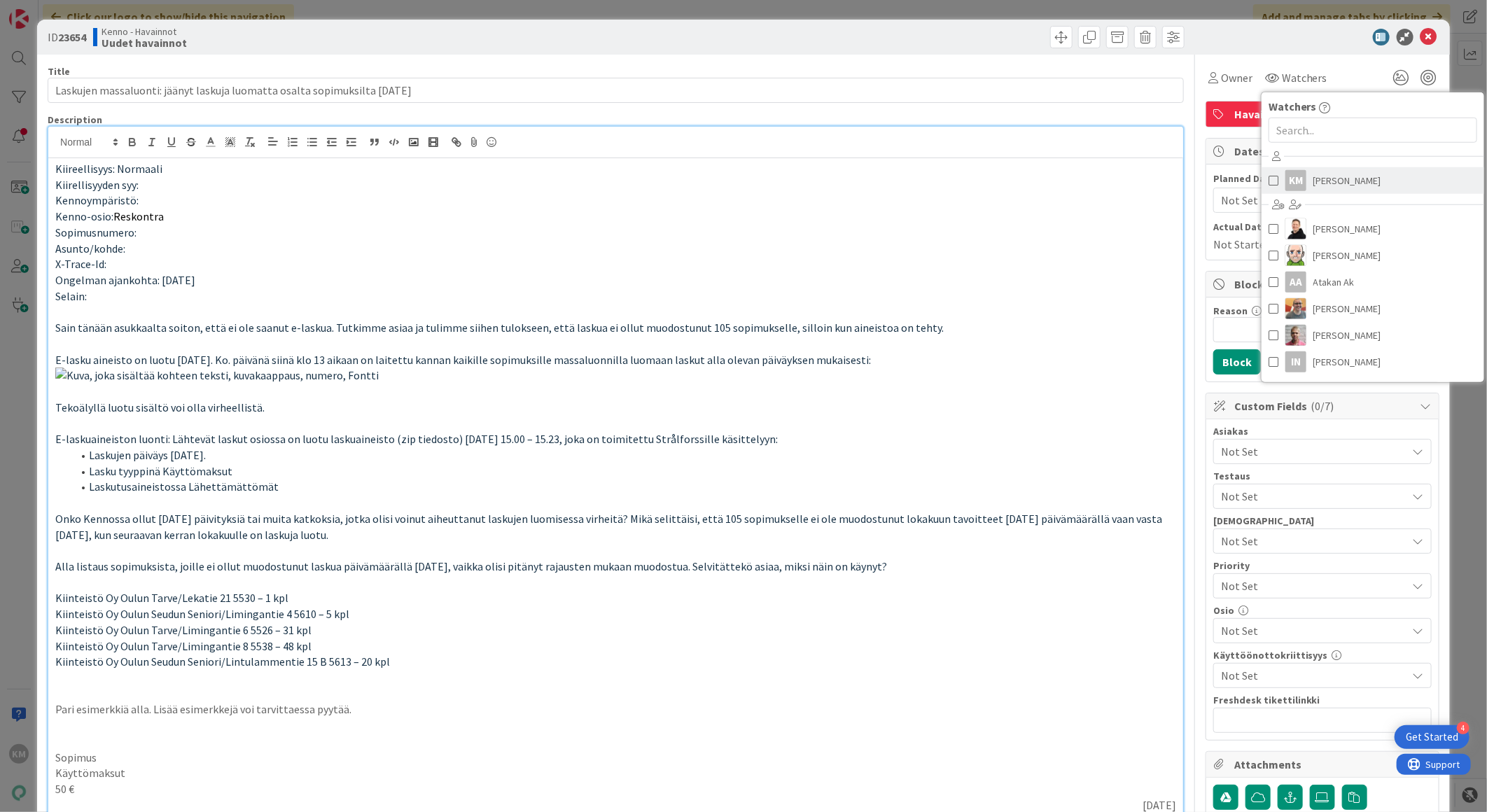
click at [1331, 178] on span "[PERSON_NAME]" at bounding box center [1347, 179] width 68 height 21
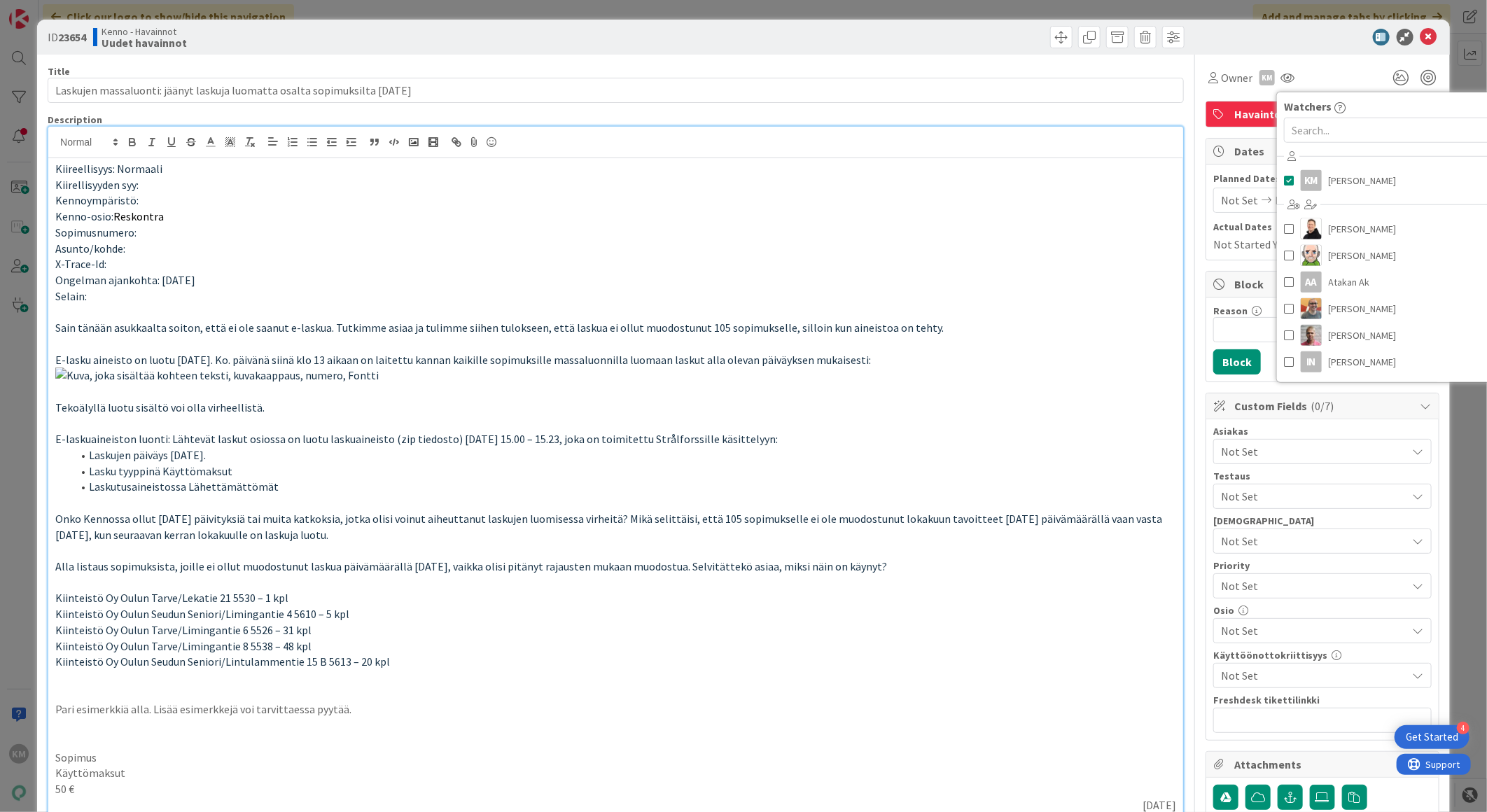
click at [1320, 43] on div at bounding box center [1315, 36] width 248 height 17
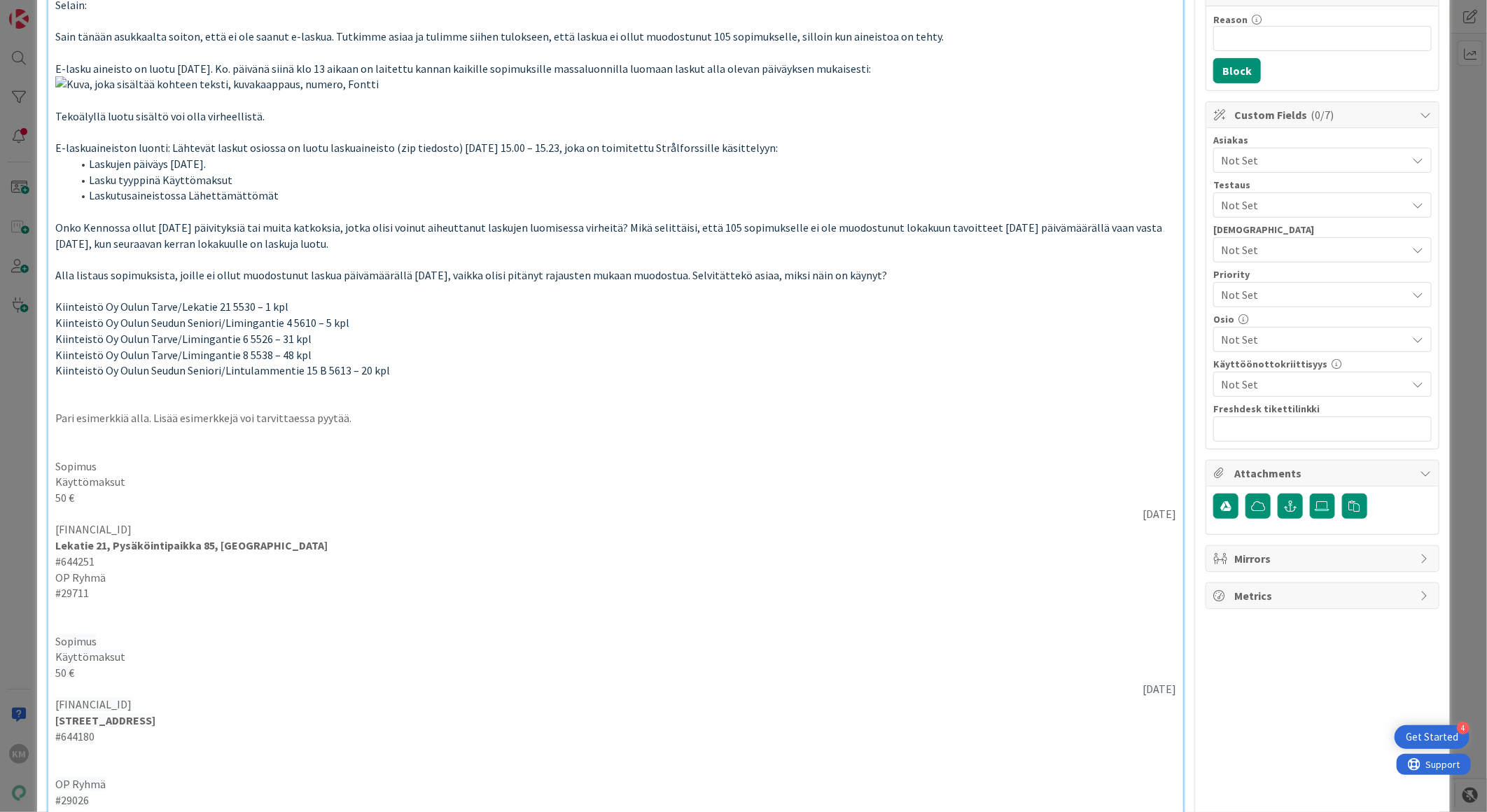
scroll to position [311, 0]
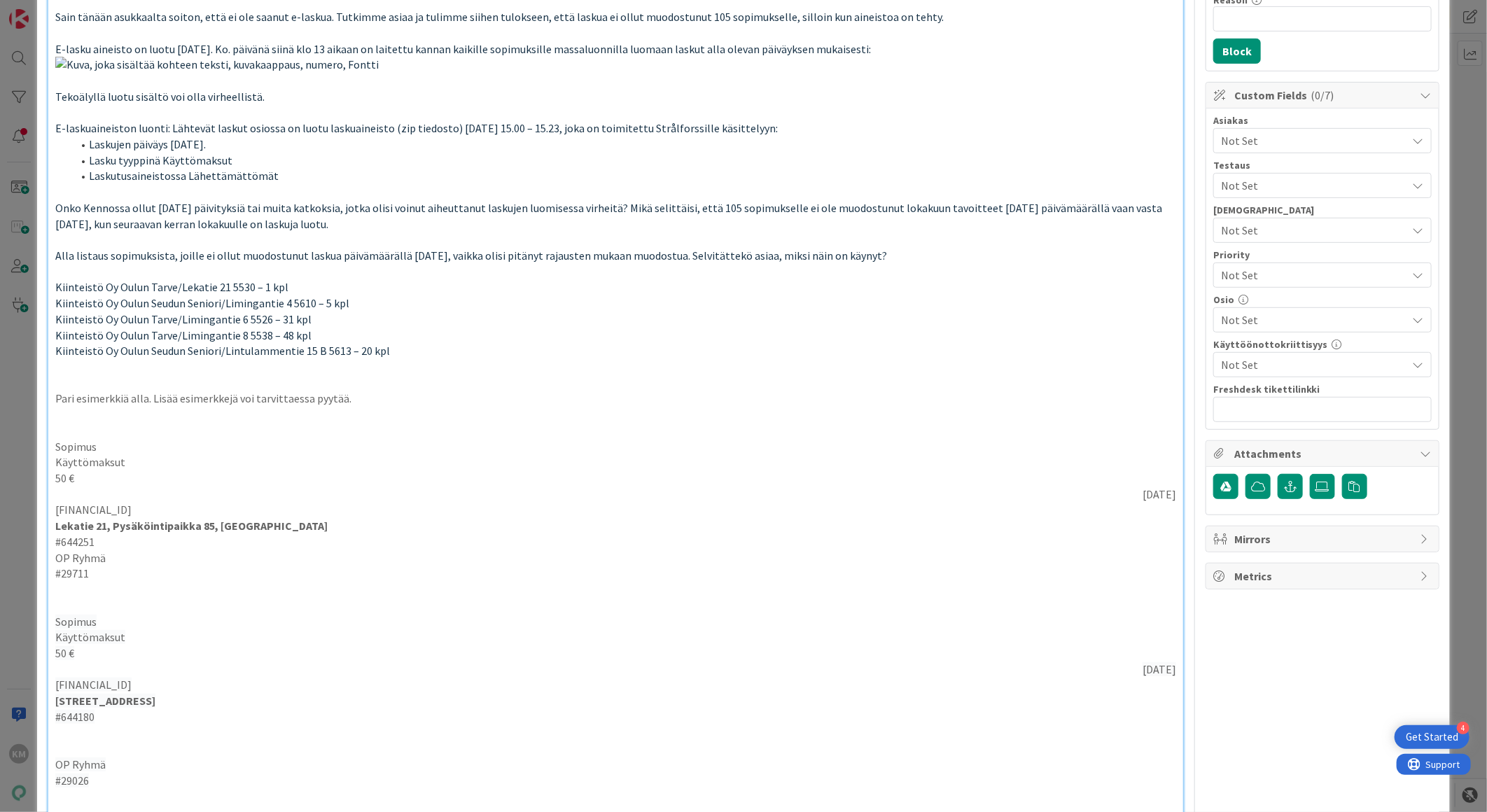
click at [1275, 133] on span "Not Set" at bounding box center [1314, 140] width 186 height 17
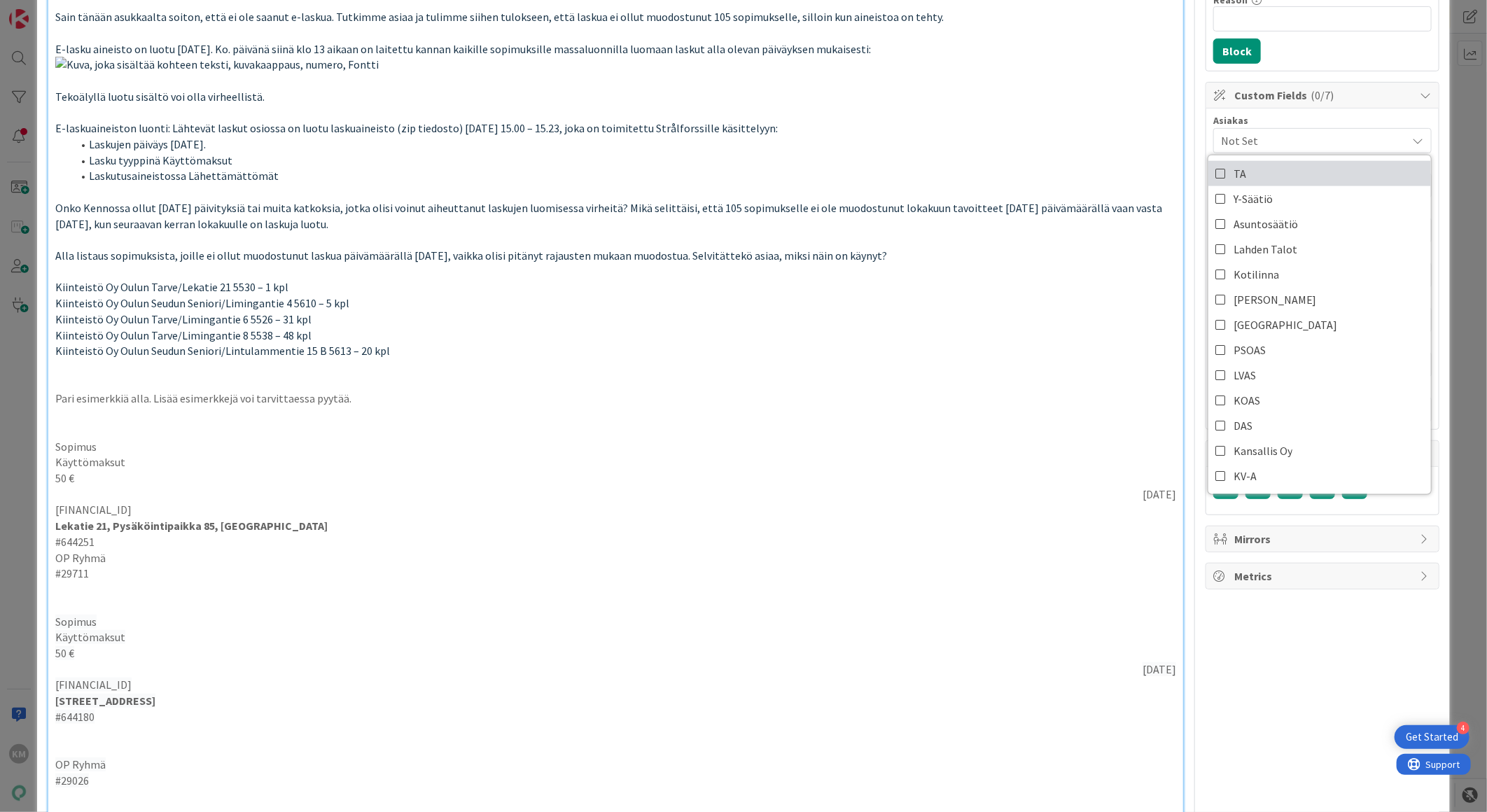
click at [1255, 172] on link "TA" at bounding box center [1319, 174] width 223 height 25
click at [1298, 701] on div "Owner KM Watchers KM [PERSON_NAME] [PERSON_NAME] [PERSON_NAME] AA Atakan Ak [PE…" at bounding box center [1322, 567] width 233 height 1646
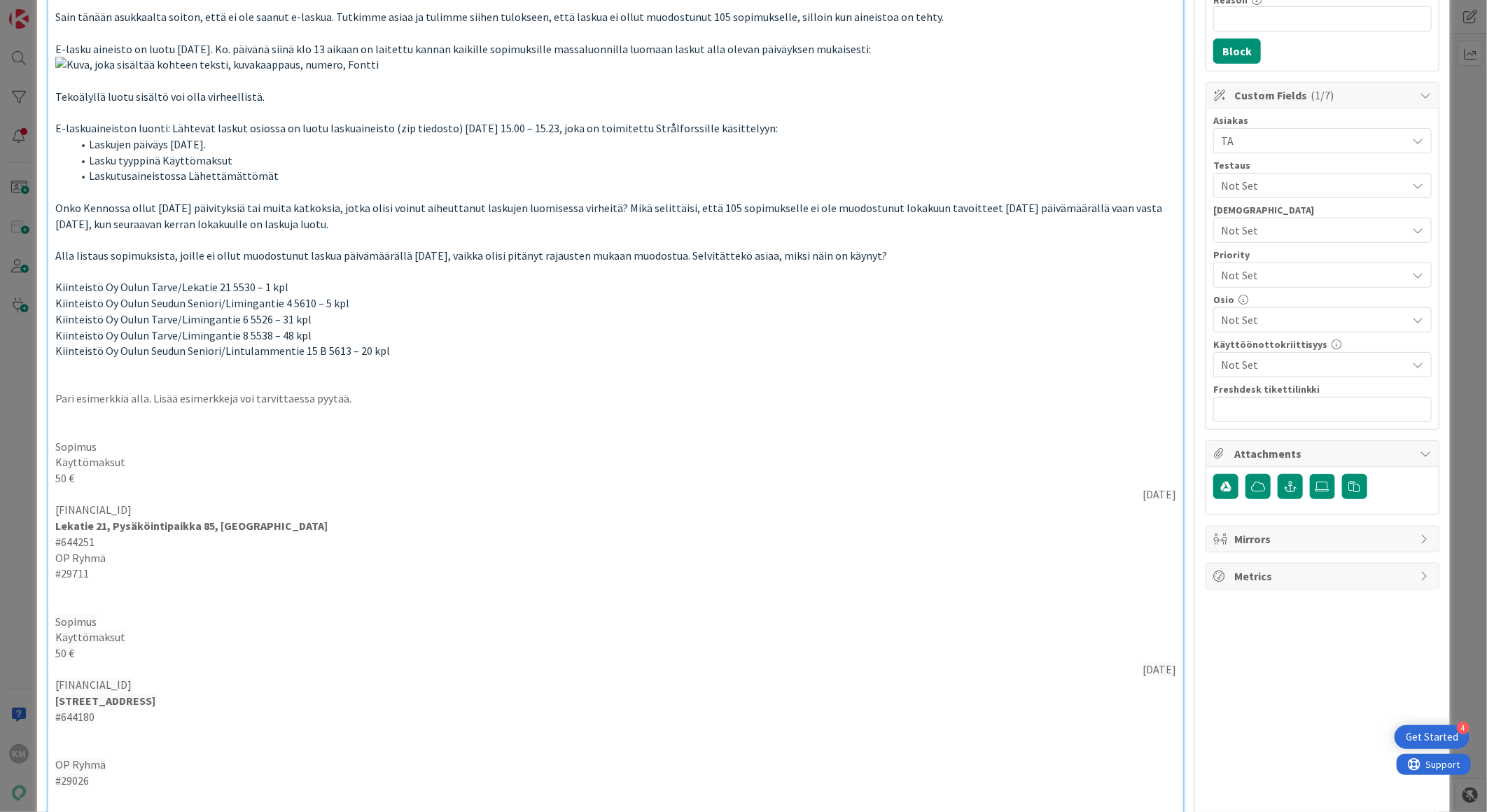
scroll to position [0, 0]
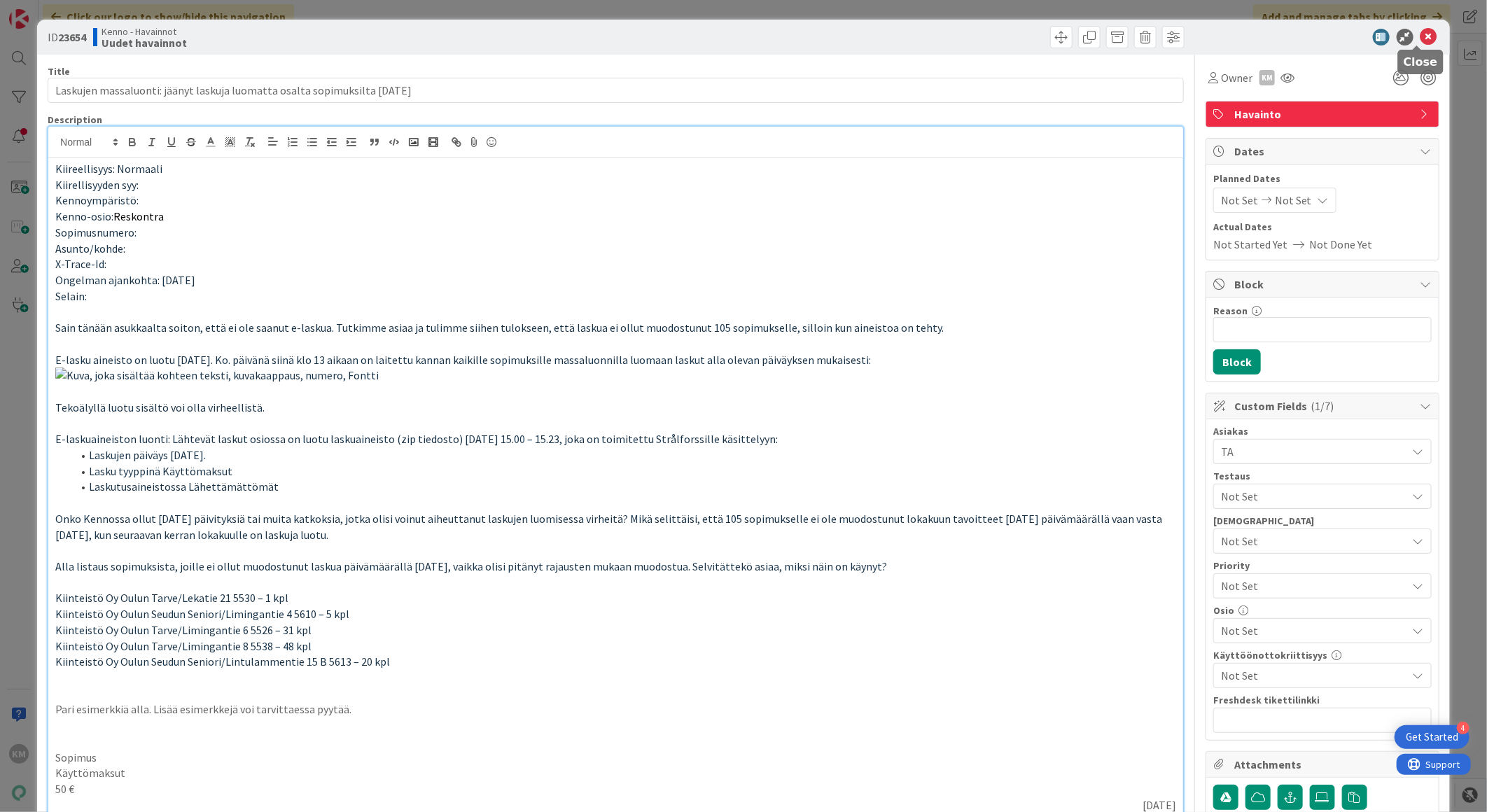
click at [1420, 35] on icon at bounding box center [1428, 36] width 17 height 17
